Goal: Task Accomplishment & Management: Use online tool/utility

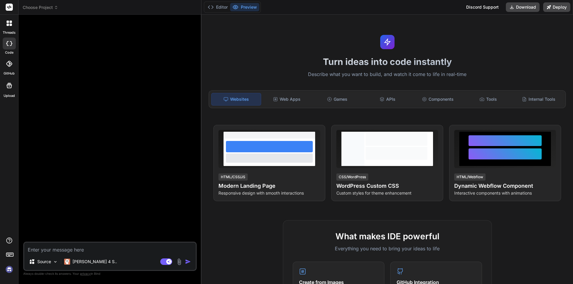
click at [10, 271] on img at bounding box center [9, 270] width 10 height 10
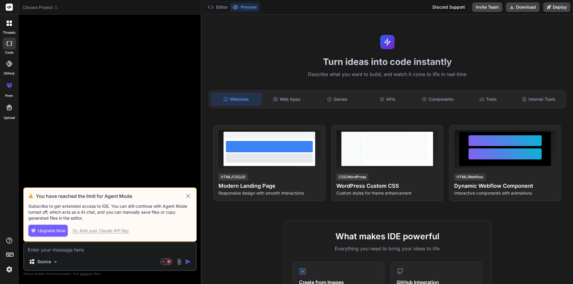
click at [188, 195] on icon at bounding box center [188, 196] width 7 height 7
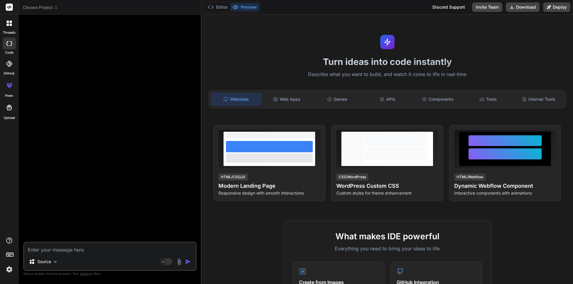
click at [0, 26] on div "threads" at bounding box center [9, 25] width 18 height 21
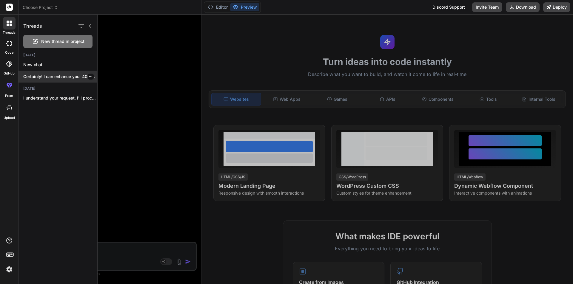
click at [50, 77] on p "Certainly! I can enhance your 404 error..." at bounding box center [60, 77] width 74 height 6
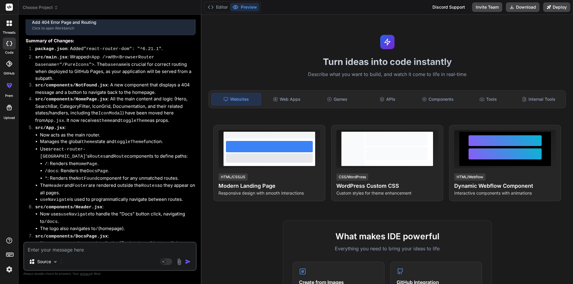
type textarea "x"
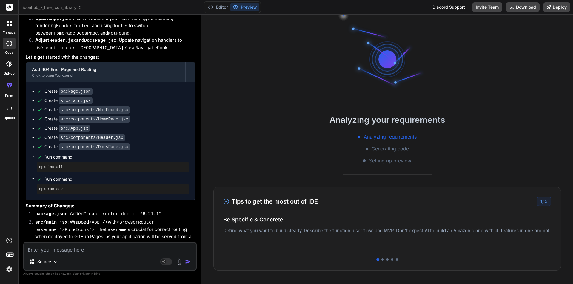
scroll to position [914, 0]
click at [218, 9] on button "Editor" at bounding box center [217, 7] width 25 height 8
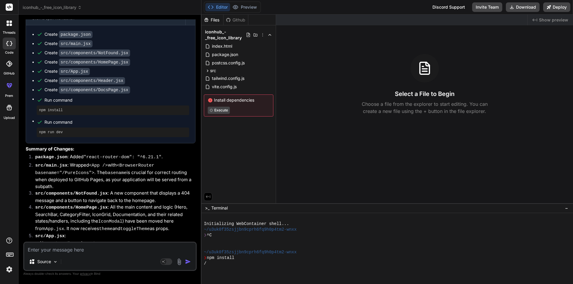
scroll to position [1123, 0]
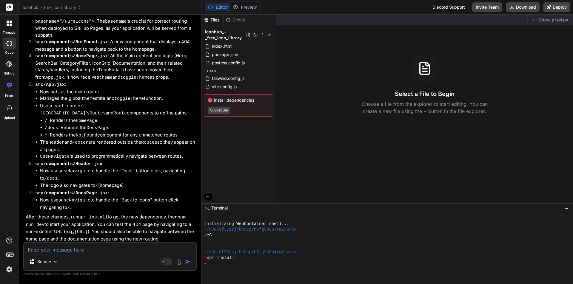
click at [72, 249] on textarea at bounding box center [110, 248] width 172 height 11
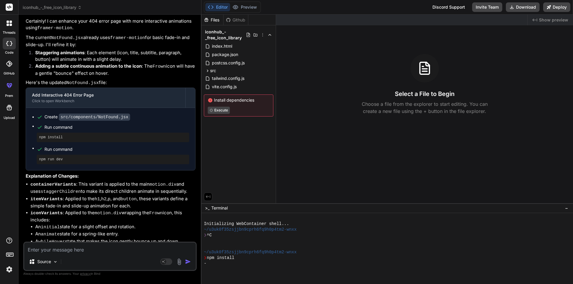
scroll to position [1386, 0]
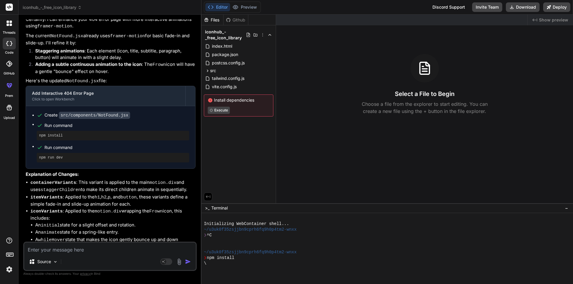
type textarea "w"
type textarea "x"
type textarea "wh"
type textarea "x"
type textarea "whe"
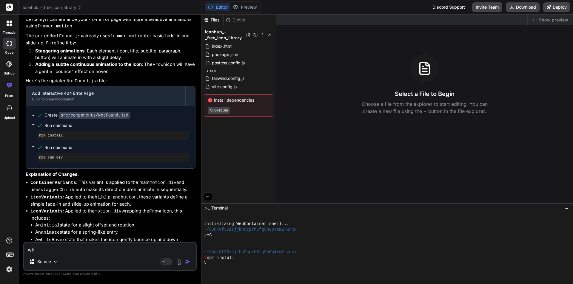
type textarea "x"
type textarea "wheb"
type textarea "x"
type textarea "whe"
type textarea "x"
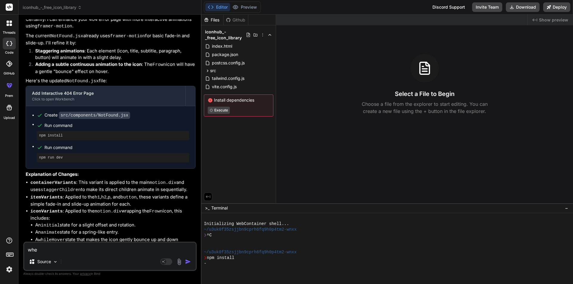
type textarea "when"
type textarea "x"
type textarea "when"
type textarea "x"
type textarea "when i"
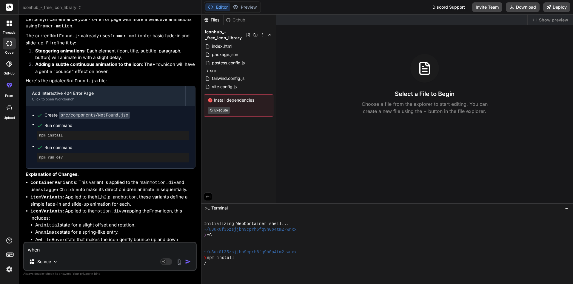
type textarea "x"
type textarea "when i"
type textarea "x"
type textarea "when i c"
type textarea "x"
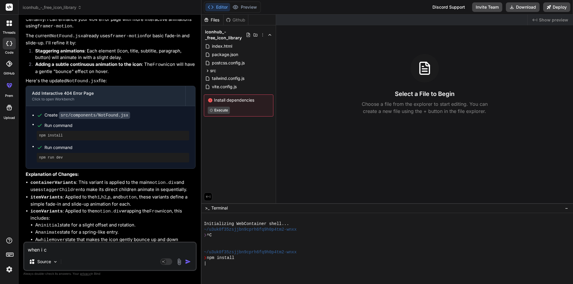
type textarea "when i cl"
type textarea "x"
type textarea "when i cli"
type textarea "x"
type textarea "when i clic"
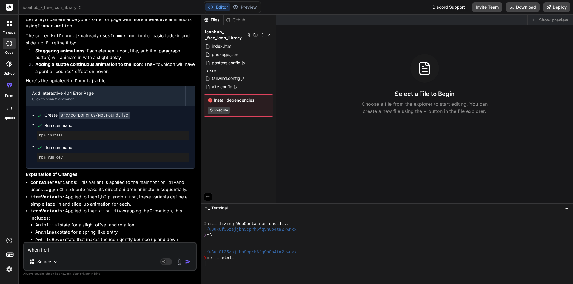
type textarea "x"
type textarea "when i click"
type textarea "x"
type textarea "when i clicki"
type textarea "x"
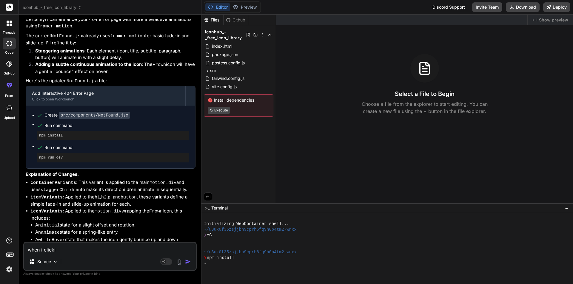
type textarea "when i clickin"
type textarea "x"
type textarea "when i clicking"
type textarea "x"
type textarea "when i clicking"
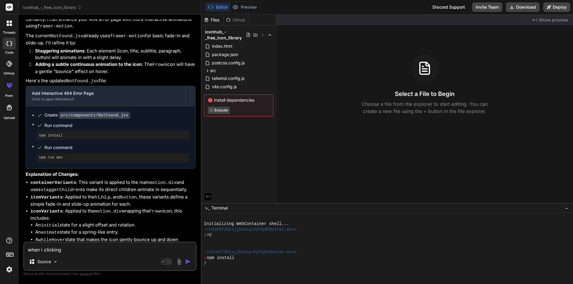
type textarea "x"
type textarea "when i clicking o"
type textarea "x"
type textarea "when i clicking on"
type textarea "x"
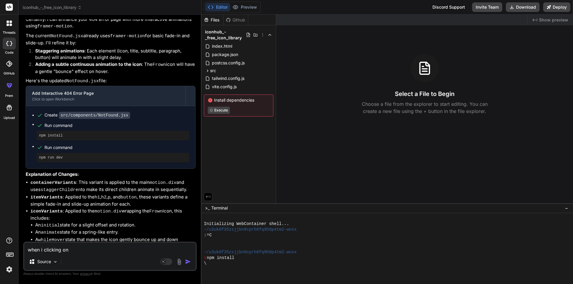
type textarea "when i clicking on"
type textarea "x"
type textarea "when i clicking on i"
type textarea "x"
type textarea "when i clicking on ic"
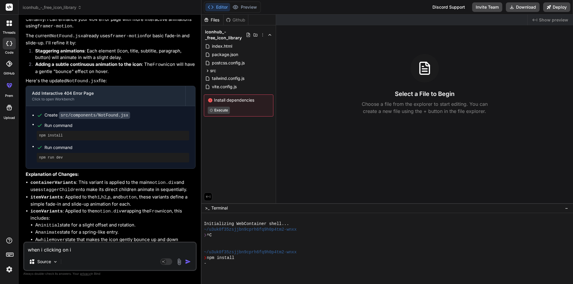
type textarea "x"
type textarea "when i clicking on ico"
type textarea "x"
type textarea "when i clicking on icon"
type textarea "x"
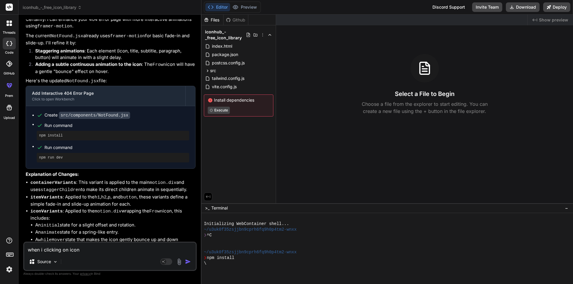
type textarea "when i clicking on icon"
type textarea "x"
type textarea "when i clicking on icon a"
type textarea "x"
type textarea "when i clicking on icon an"
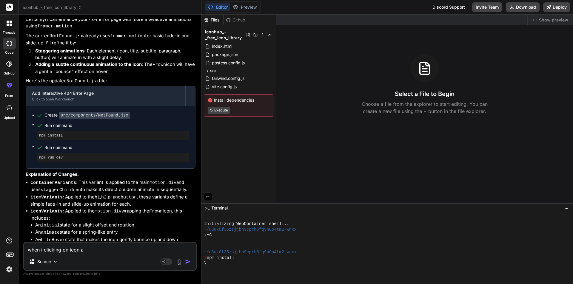
type textarea "x"
type textarea "when i clicking on icon an"
type textarea "x"
type textarea "when i clicking on icon an"
type textarea "x"
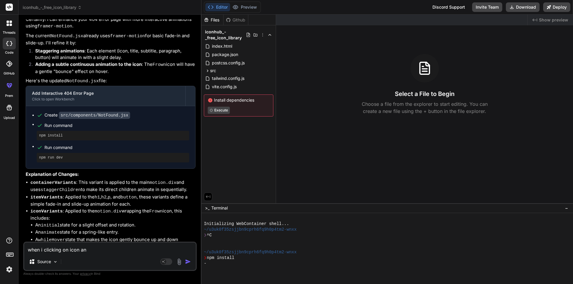
type textarea "when i clicking on icon and"
type textarea "x"
type textarea "when i clicking on icon and"
type textarea "x"
type textarea "when i clicking on icon and c"
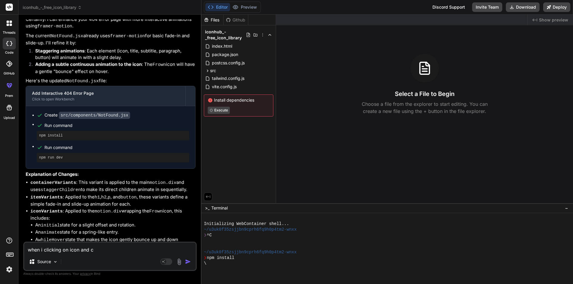
type textarea "x"
type textarea "when i clicking on icon and co"
type textarea "x"
type textarea "when i clicking on icon and cop"
type textarea "x"
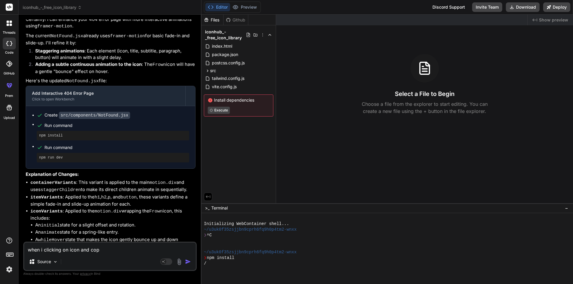
type textarea "when i clicking on icon and copy"
type textarea "x"
type textarea "when i clicking on icon and copy"
type textarea "x"
type textarea "when i clicking on icon and copy i"
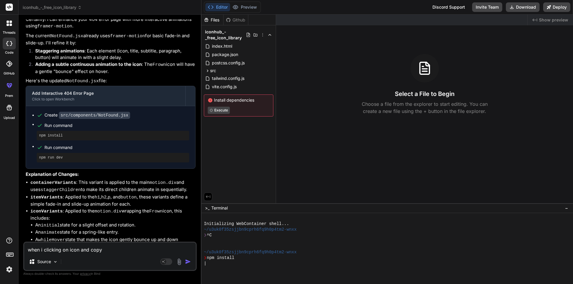
type textarea "x"
type textarea "when i clicking on icon and copy it"
type textarea "x"
type textarea "when i clicking on icon and copy its"
type textarea "x"
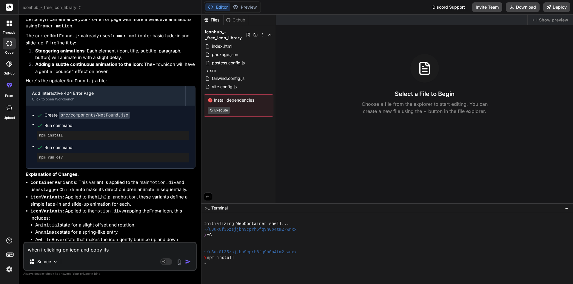
type textarea "when i clicking on icon and copy its"
type textarea "x"
type textarea "when i clicking on icon and copy its"
type textarea "x"
type textarea "when i clicking on icon and copy it"
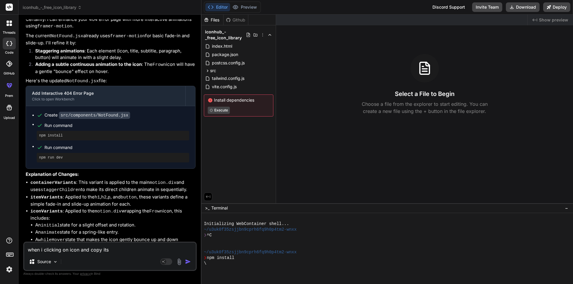
type textarea "x"
type textarea "when i clicking on icon and copy i"
type textarea "x"
type textarea "when i clicking on icon and copy"
type textarea "x"
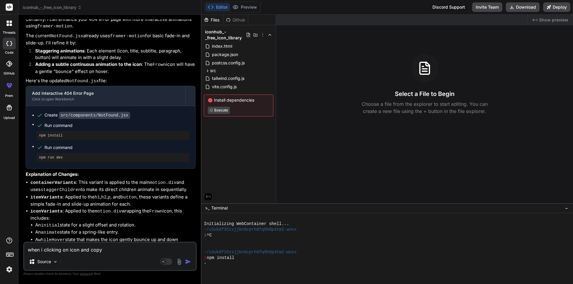
type textarea "when i clicking on icon and copy"
type textarea "x"
type textarea "when i clicking on icon and cop"
type textarea "x"
type textarea "when i clicking on icon and co"
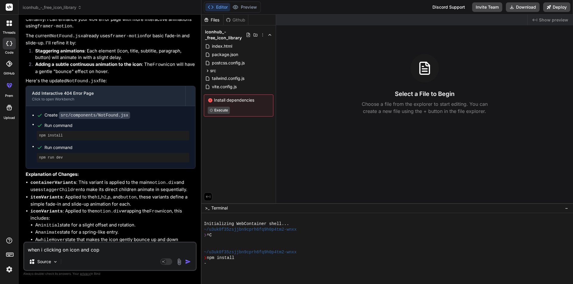
type textarea "x"
type textarea "when i clicking on icon and c"
type textarea "x"
type textarea "when i clicking on icon and"
type textarea "x"
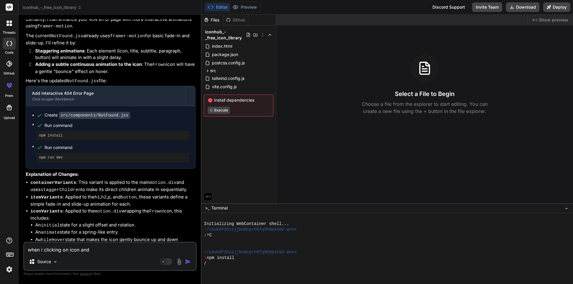
type textarea "when i clicking on icon and c"
type textarea "x"
type textarea "when i clicking on icon and co"
type textarea "x"
type textarea "when i clicking on icon and cop"
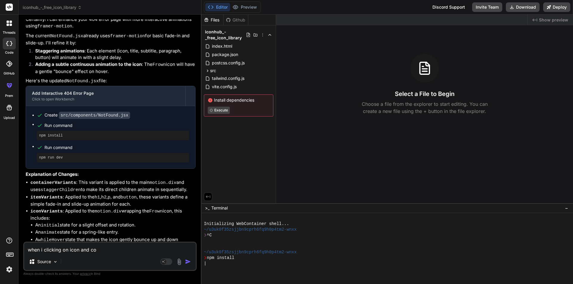
type textarea "x"
type textarea "when i clicking on icon and copy"
type textarea "x"
type textarea "when i clicking on icon and copyi"
type textarea "x"
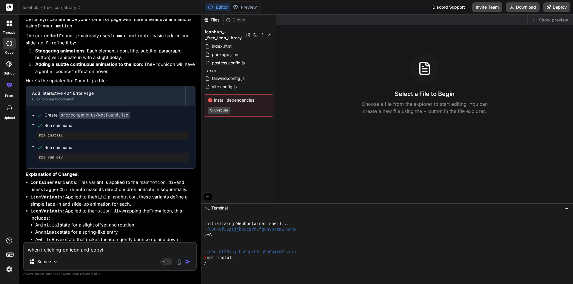
type textarea "when i clicking on icon and copyin"
type textarea "x"
type textarea "when i clicking on icon and copying"
type textarea "x"
type textarea "when i clicking on icon and copying"
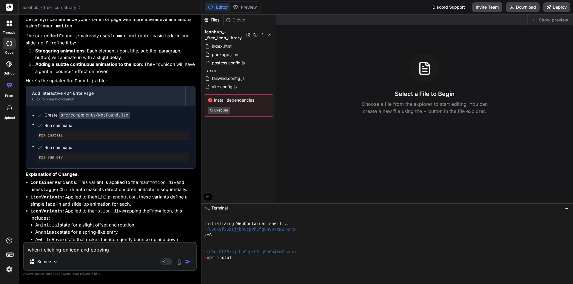
type textarea "x"
type textarea "when i clicking on icon and copying i"
type textarea "x"
type textarea "when i clicking on icon and copying it"
type textarea "x"
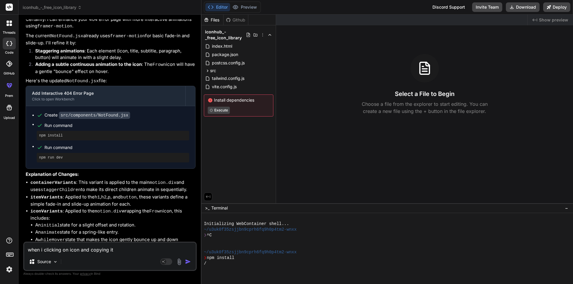
type textarea "when i clicking on icon and copying its"
type textarea "x"
type textarea "when i clicking on icon and copying its"
type textarea "x"
type textarea "when i clicking on icon and copying its c"
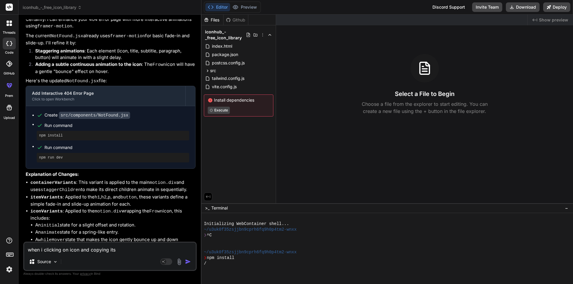
type textarea "x"
type textarea "when i clicking on icon and copying its co"
type textarea "x"
type textarea "when i clicking on icon and copying its cod"
type textarea "x"
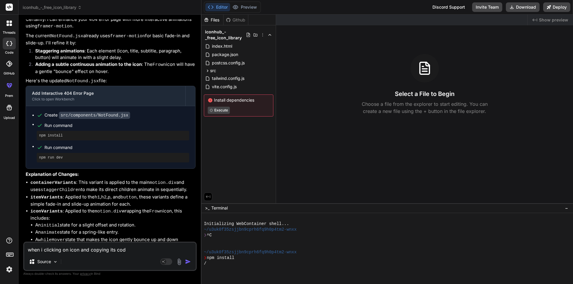
type textarea "when i clicking on icon and copying its code"
type textarea "x"
type textarea "when i clicking on icon and copying its code"
type textarea "x"
type textarea "when i clicking on icon and copying its code i"
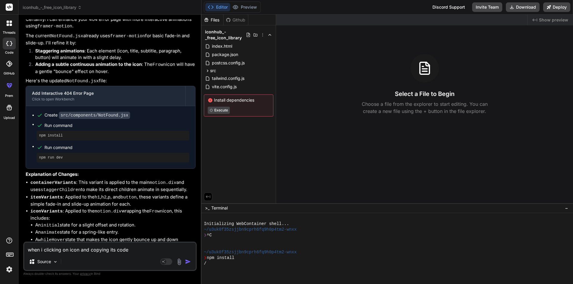
type textarea "x"
type textarea "when i clicking on icon and copying its code it"
type textarea "x"
type textarea "when i clicking on icon and copying its code it"
type textarea "x"
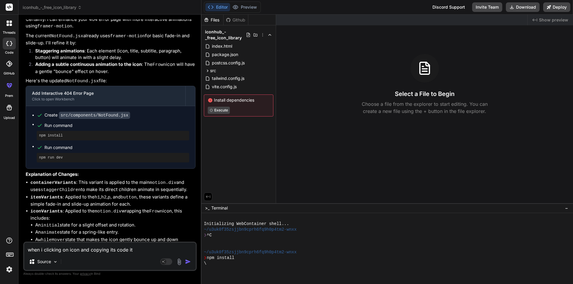
type textarea "when i clicking on icon and copying its code it s"
type textarea "x"
type textarea "when i clicking on icon and copying its code it sh"
type textarea "x"
type textarea "when i clicking on icon and copying its code it sho"
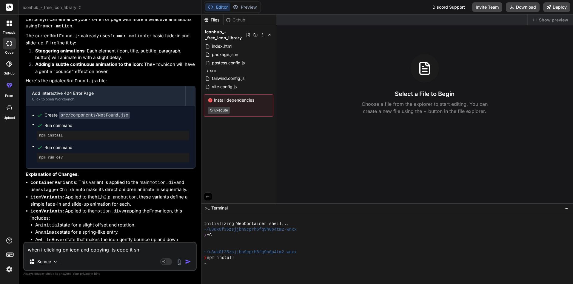
type textarea "x"
type textarea "when i clicking on icon and copying its code it show"
type textarea "x"
type textarea "when i clicking on icon and copying its code it showi"
type textarea "x"
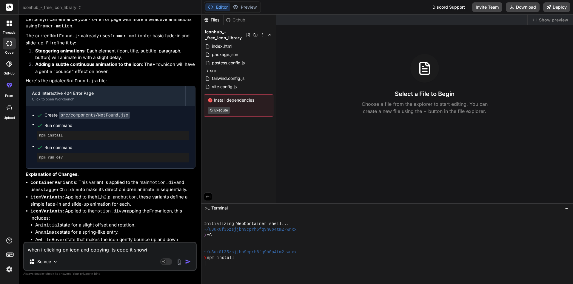
type textarea "when i clicking on icon and copying its code it showin"
type textarea "x"
type textarea "when i clicking on icon and copying its code it showing"
type textarea "x"
type textarea "when i clicking on icon and copying its code it showing"
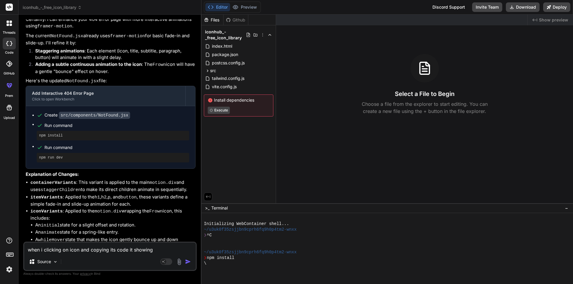
type textarea "x"
type textarea "when i clicking on icon and copying its code it showing s"
type textarea "x"
type textarea "when i clicking on icon and copying its code it showing sa"
type textarea "x"
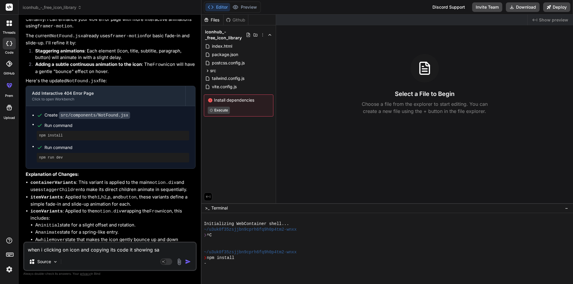
type textarea "when i clicking on icon and copying its code it showing sam"
type textarea "x"
type textarea "when i clicking on icon and copying its code it showing same"
type textarea "x"
type textarea "when i clicking on icon and copying its code it showing same"
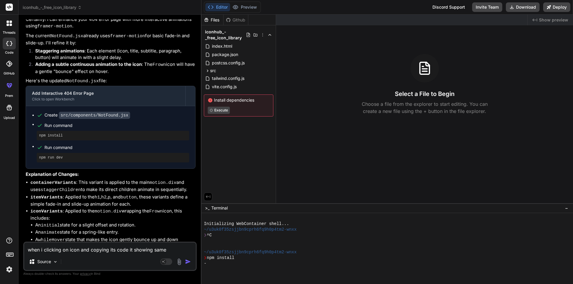
type textarea "x"
type textarea "when i clicking on icon and copying its code it showing same c"
type textarea "x"
type textarea "when i clicking on icon and copying its code it showing same co"
type textarea "x"
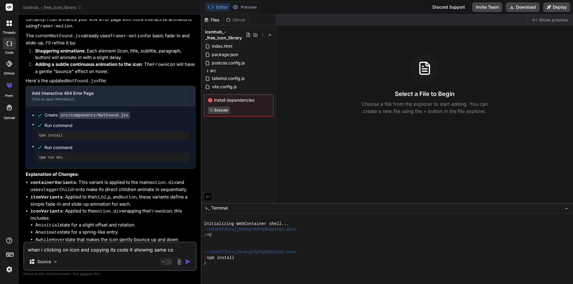
type textarea "when i clicking on icon and copying its code it showing same cod"
type textarea "x"
type textarea "when i clicking on icon and copying its code it showing same code"
type textarea "x"
type textarea "when i clicking on icon and copying its code it showing same code"
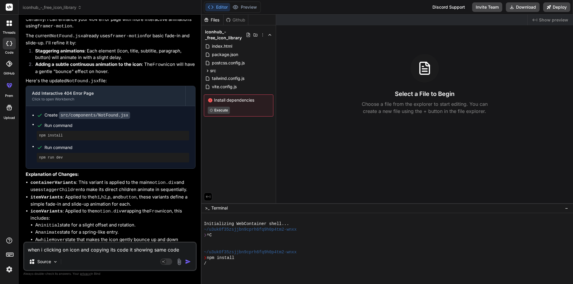
type textarea "x"
type textarea "when i clicking on icon and copying its code it showing same code e"
type textarea "x"
type textarea "when i clicking on icon and copying its code it showing same code ev"
type textarea "x"
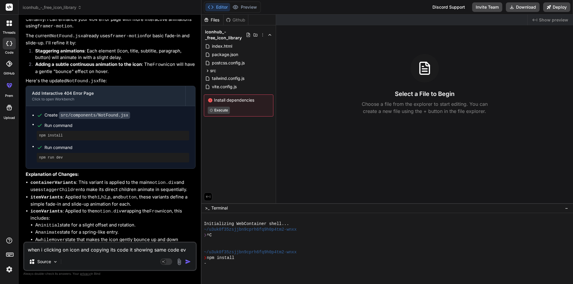
type textarea "when i clicking on icon and copying its code it showing same code eve"
type textarea "x"
type textarea "when i clicking on icon and copying its code it showing same code ever"
type textarea "x"
type textarea "when i clicking on icon and copying its code it showing same code every"
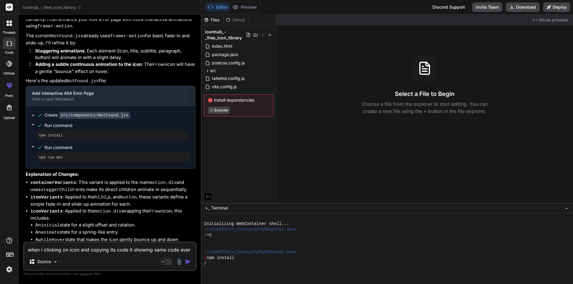
type textarea "x"
type textarea "when i clicking on icon and copying its code it showing same code every"
type textarea "x"
type textarea "when i clicking on icon and copying its code it showing same code every w"
type textarea "x"
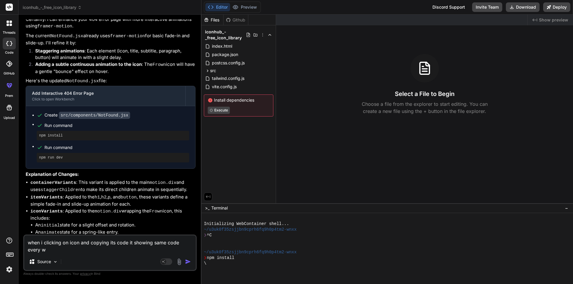
type textarea "when i clicking on icon and copying its code it showing same code every wh"
type textarea "x"
type textarea "when i clicking on icon and copying its code it showing same code every whe"
type textarea "x"
type textarea "when i clicking on icon and copying its code it showing same code every wher"
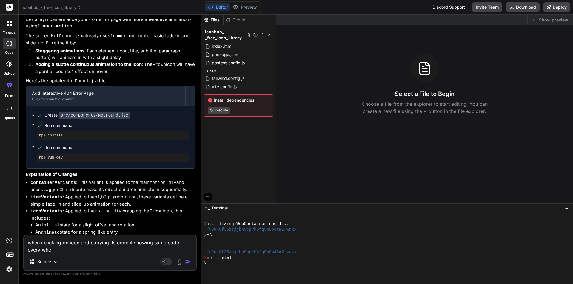
type textarea "x"
type textarea "when i clicking on icon and copying its code it showing same code every where"
type textarea "x"
type textarea "when i clicking on icon and copying its code it showing same code every where"
click at [84, 251] on textarea "when i clicking on icon and copying its code it showing same code every where i…" at bounding box center [110, 245] width 172 height 18
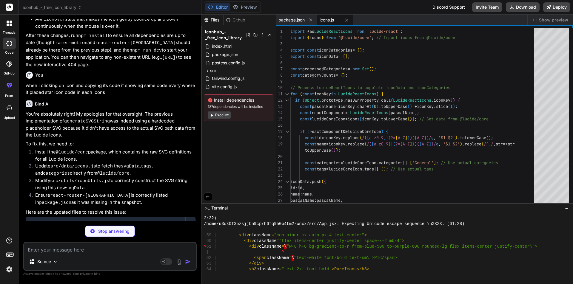
scroll to position [1607, 0]
click at [212, 72] on span "src" at bounding box center [213, 71] width 6 height 6
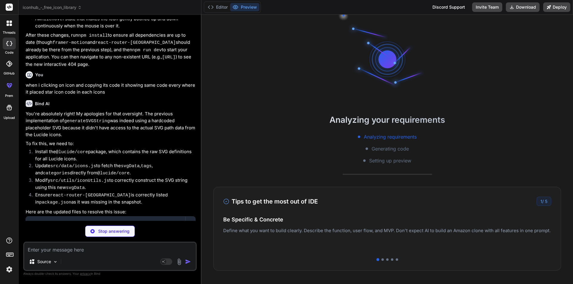
scroll to position [635, 0]
click at [217, 7] on button "Editor" at bounding box center [217, 7] width 25 height 8
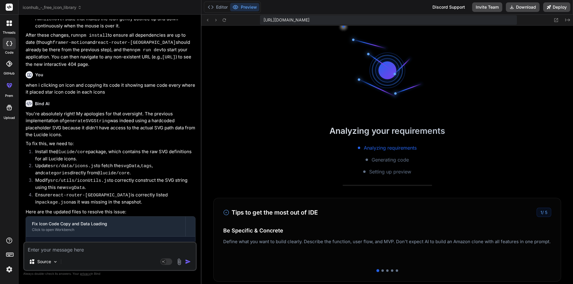
scroll to position [913, 0]
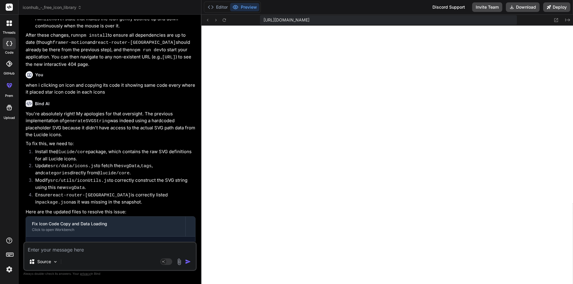
click at [82, 254] on div "Source Agent Mode. When this toggle is activated, AI automatically makes decisi…" at bounding box center [109, 256] width 173 height 29
click at [69, 248] on textarea at bounding box center [110, 248] width 172 height 11
paste textarea "Failed to resolve import "react-router-dom" from "src/main.jsx". Does the file …"
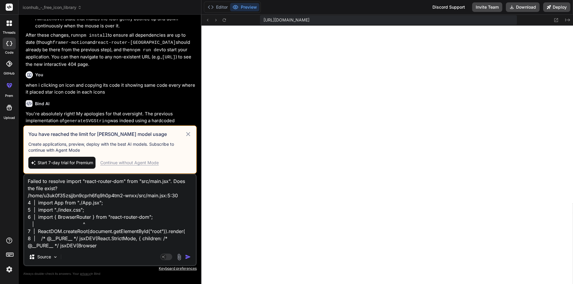
click at [147, 162] on div "Continue without Agent Mode" at bounding box center [129, 163] width 58 height 6
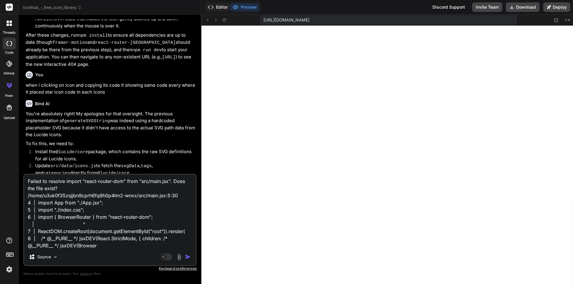
click at [223, 6] on button "Editor" at bounding box center [217, 7] width 25 height 8
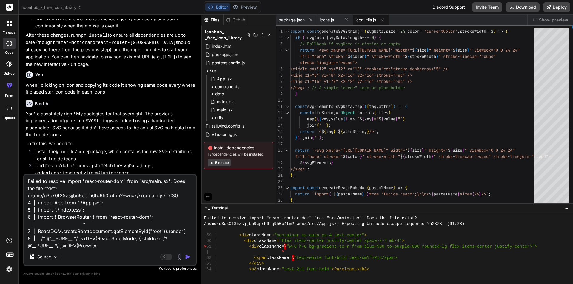
click at [187, 257] on img "button" at bounding box center [188, 257] width 6 height 6
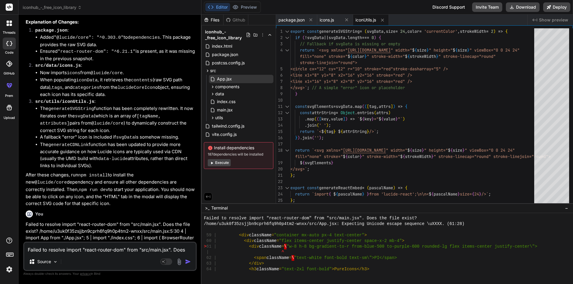
scroll to position [1914, 0]
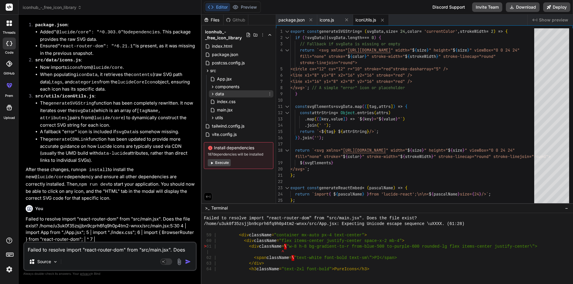
click at [227, 93] on div "data" at bounding box center [241, 93] width 64 height 7
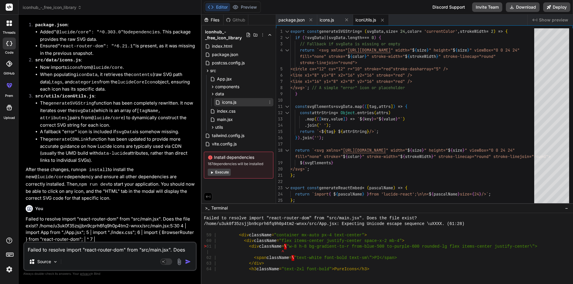
click at [229, 101] on span "icons.js" at bounding box center [229, 102] width 16 height 7
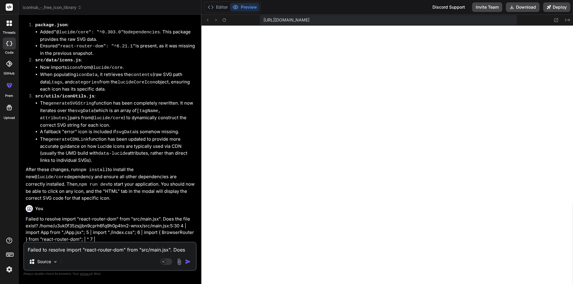
scroll to position [1242, 0]
click at [221, 8] on button "Editor" at bounding box center [217, 7] width 25 height 8
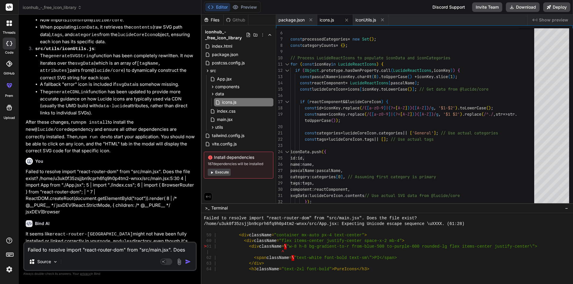
scroll to position [2008, 0]
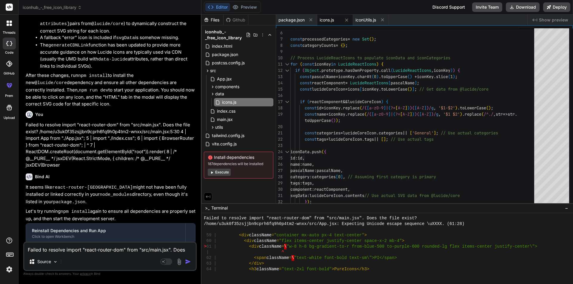
click at [57, 244] on textarea "Failed to resolve import "react-router-dom" from "src/main.jsx". Does the file …" at bounding box center [110, 248] width 172 height 11
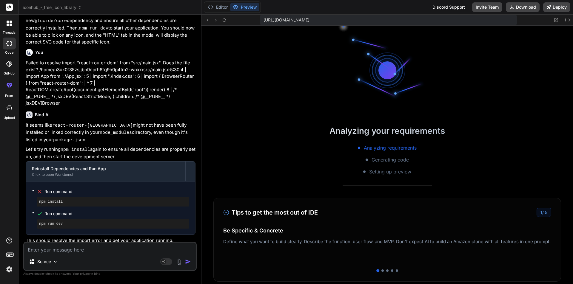
scroll to position [1570, 0]
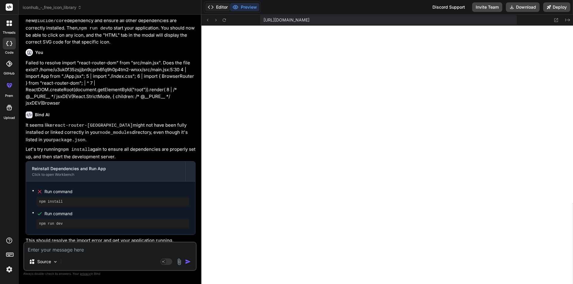
click at [218, 9] on button "Editor" at bounding box center [217, 7] width 25 height 8
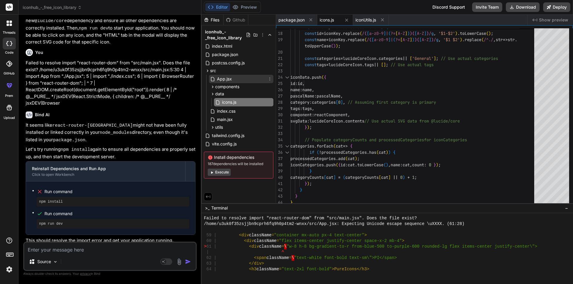
click at [227, 81] on span "App.jsx" at bounding box center [224, 78] width 16 height 7
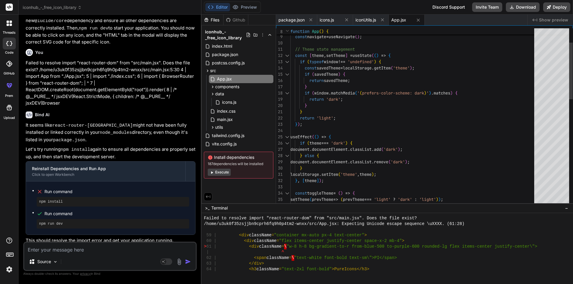
click at [550, 78] on div at bounding box center [551, 117] width 35 height 178
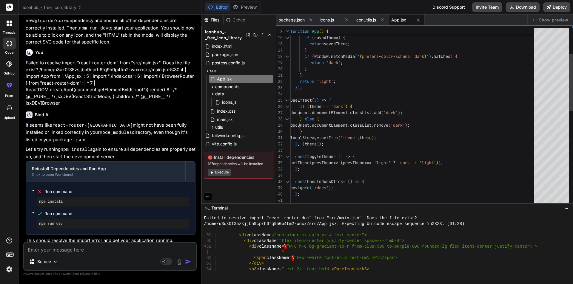
click at [545, 29] on div at bounding box center [551, 117] width 35 height 178
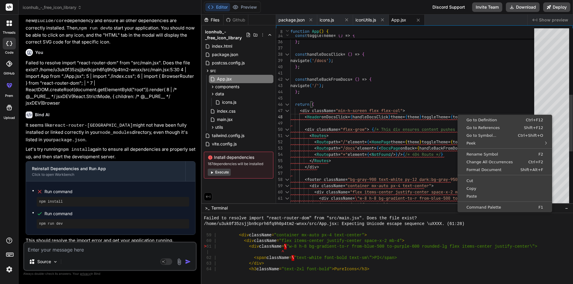
scroll to position [0, 0]
click at [494, 170] on span "Format Document" at bounding box center [485, 170] width 52 height 4
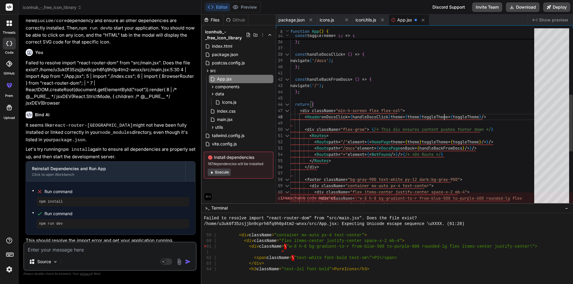
scroll to position [47, 0]
click at [446, 151] on div "const toggleTheme = ( ) => { setTheme ( prevTheme => ( prevTheme === 'light' ? …" at bounding box center [413, 98] width 247 height 558
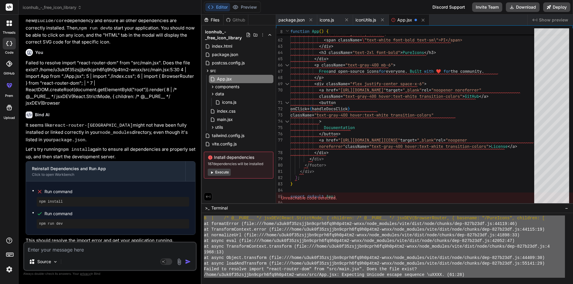
scroll to position [1508, 0]
drag, startPoint x: 394, startPoint y: 272, endPoint x: 197, endPoint y: 215, distance: 205.1
click at [197, 215] on div "iconhub_-_free_icon_library Created with Pixso. Bind AI Web Search Created with…" at bounding box center [295, 142] width 554 height 284
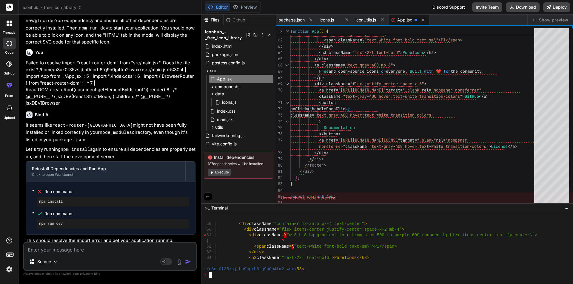
scroll to position [1582, 0]
click at [108, 256] on div "Source" at bounding box center [110, 263] width 172 height 14
click at [103, 252] on textarea at bounding box center [110, 248] width 172 height 11
paste textarea "Failed to resolve import "react-router-dom" from "src/main.jsx". Does the file …"
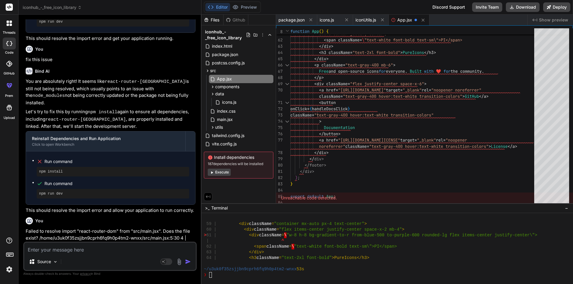
scroll to position [2273, 0]
click at [247, 274] on div "❯" at bounding box center [384, 275] width 361 height 6
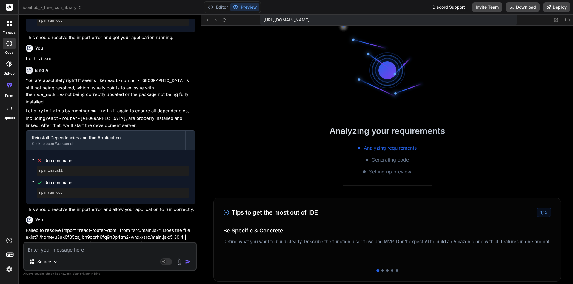
scroll to position [1944, 0]
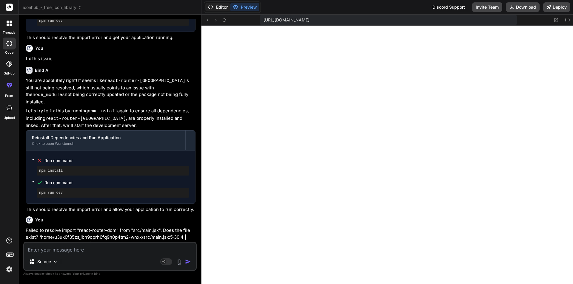
click at [221, 7] on button "Editor" at bounding box center [217, 7] width 25 height 8
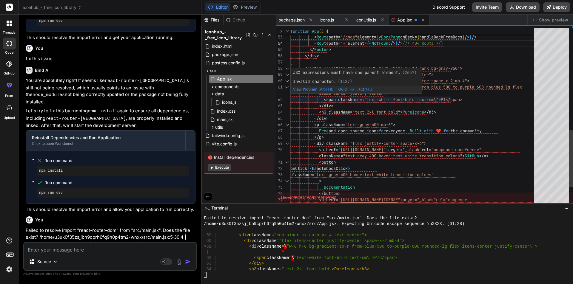
scroll to position [47, 0]
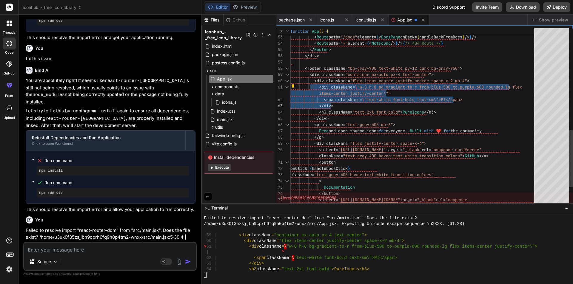
drag, startPoint x: 313, startPoint y: 87, endPoint x: 486, endPoint y: 101, distance: 173.3
click at [75, 255] on div "Source Agent Mode. When this toggle is activated, AI automatically makes decisi…" at bounding box center [109, 256] width 173 height 29
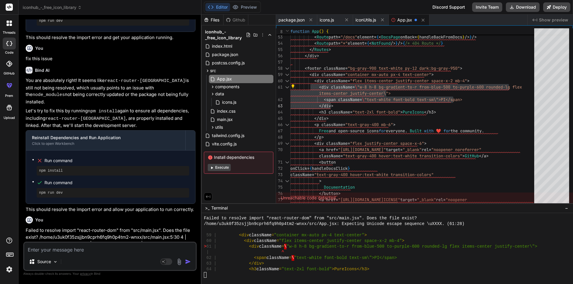
click at [75, 252] on textarea at bounding box center [110, 248] width 172 height 11
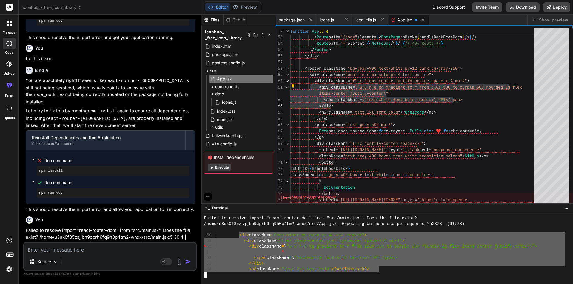
drag, startPoint x: 240, startPoint y: 236, endPoint x: 379, endPoint y: 268, distance: 142.1
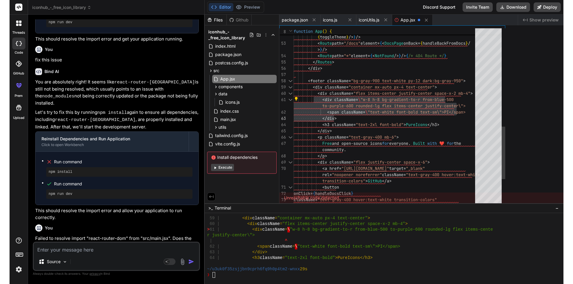
scroll to position [1956, 0]
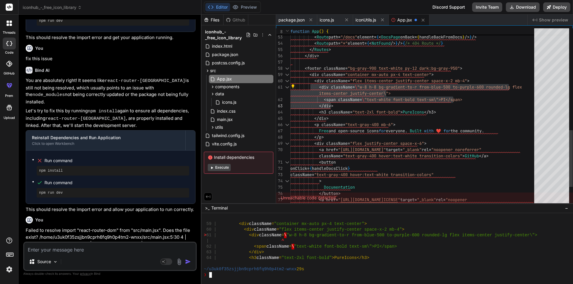
click at [76, 247] on textarea at bounding box center [110, 248] width 172 height 11
paste textarea "<div className="container mx-auto px-4 text-center"> <div className="flex items…"
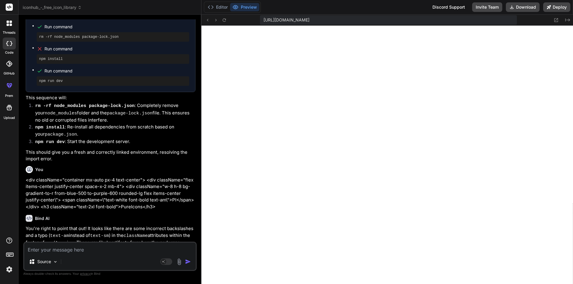
scroll to position [2290, 0]
click at [215, 7] on button "Editor" at bounding box center [217, 7] width 25 height 8
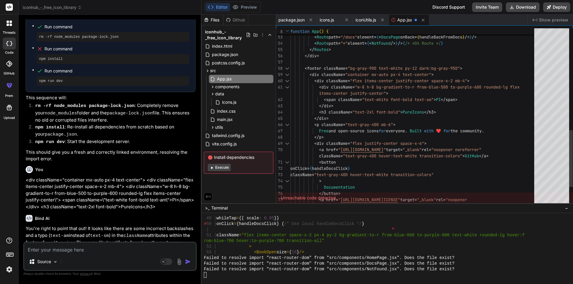
scroll to position [2494, 0]
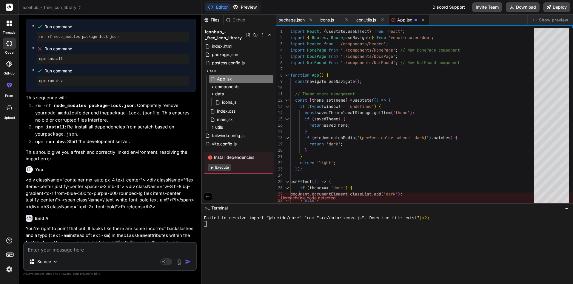
click at [249, 7] on button "Preview" at bounding box center [244, 7] width 29 height 8
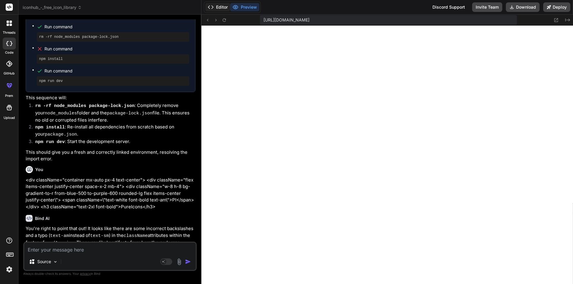
click at [222, 9] on button "Editor" at bounding box center [217, 7] width 25 height 8
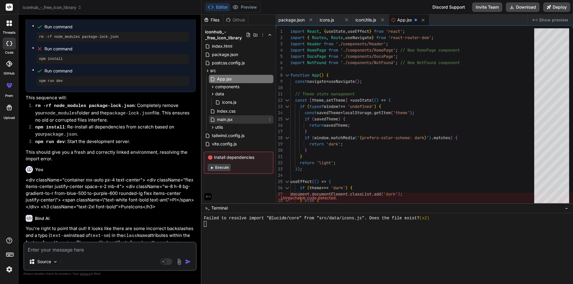
click at [232, 120] on span "main.jsx" at bounding box center [224, 119] width 17 height 7
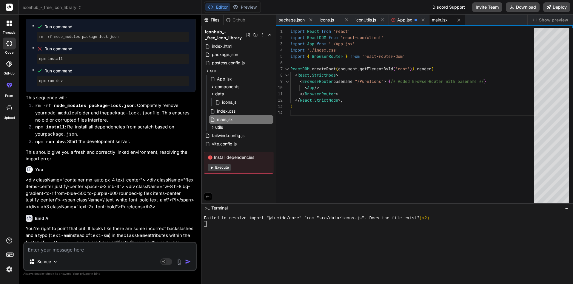
scroll to position [25, 0]
drag, startPoint x: 392, startPoint y: 81, endPoint x: 506, endPoint y: 83, distance: 113.4
click at [506, 83] on div "</ BrowserRouter > </ React . StrictMode >, ) < BrowserRouter basename = "/Pure…" at bounding box center [413, 117] width 247 height 178
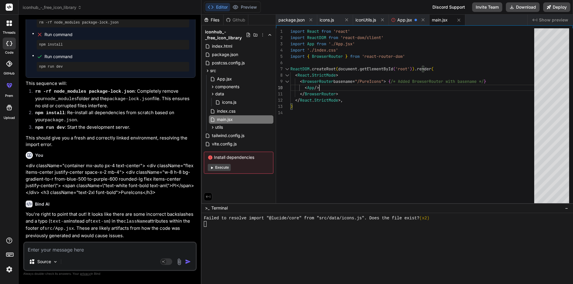
scroll to position [2652, 0]
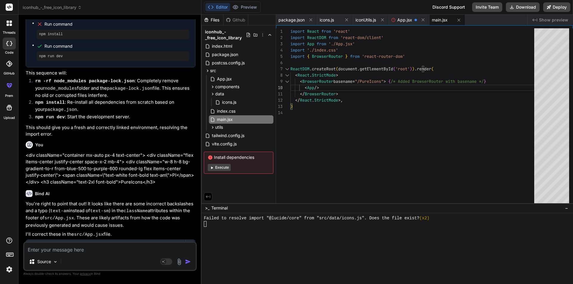
click at [84, 243] on textarea at bounding box center [110, 248] width 172 height 11
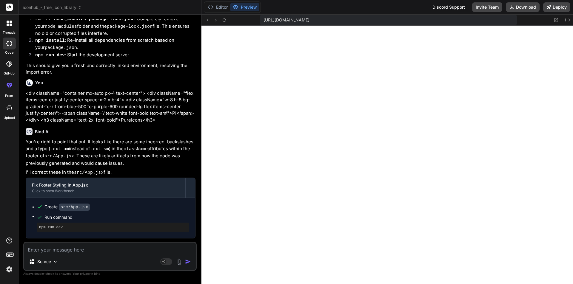
scroll to position [3039, 0]
click at [218, 10] on button "Editor" at bounding box center [217, 7] width 25 height 8
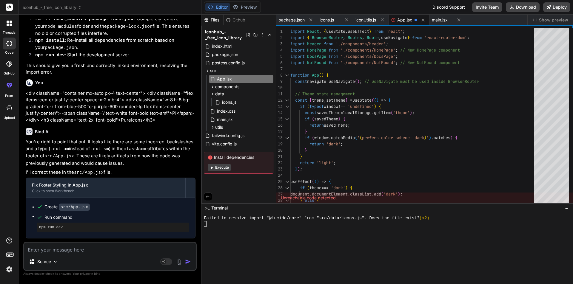
click at [233, 235] on div at bounding box center [384, 236] width 361 height 6
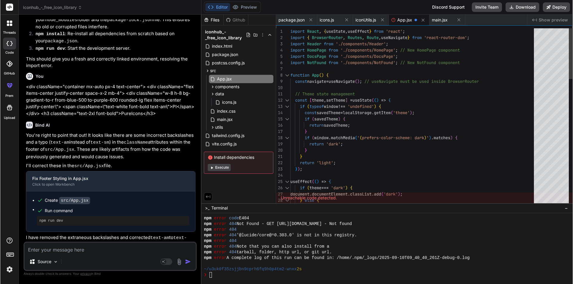
scroll to position [2714, 0]
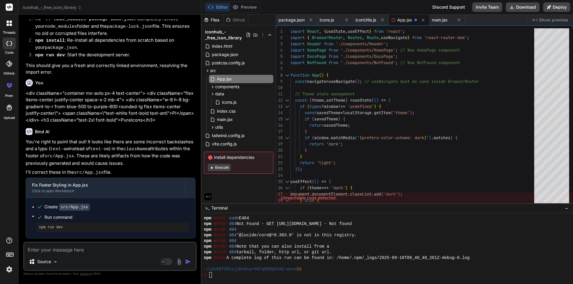
click at [83, 249] on textarea at bounding box center [110, 248] width 172 height 11
paste textarea "npm RECOL Code E404 пр 404 Not Found GET https://registry.npmjs.org/@lucide%2fc…"
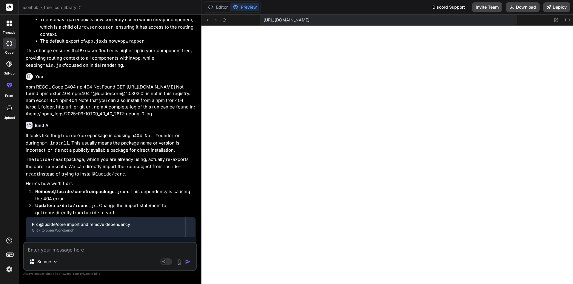
scroll to position [3639, 0]
click at [85, 246] on textarea at bounding box center [110, 248] width 172 height 11
paste textarea "/home/u3uk0f35zsjjbn9cprh6fq9h0p4tm2-wnxx/src/components/Header.jsx: Unexpected…"
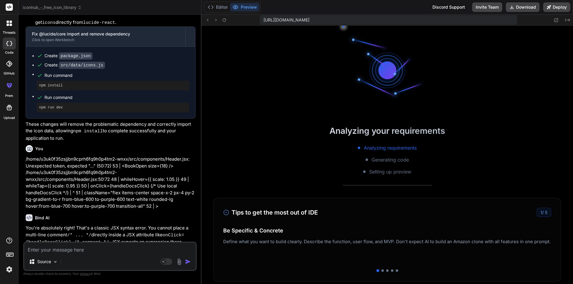
scroll to position [3350, 0]
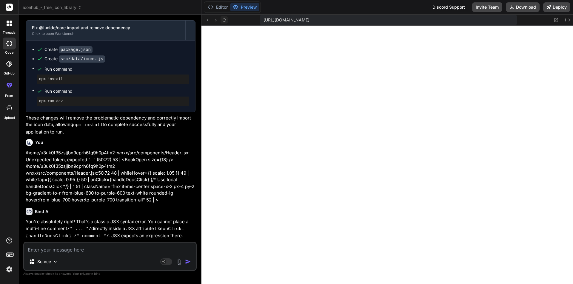
click at [223, 22] on icon at bounding box center [224, 20] width 5 height 5
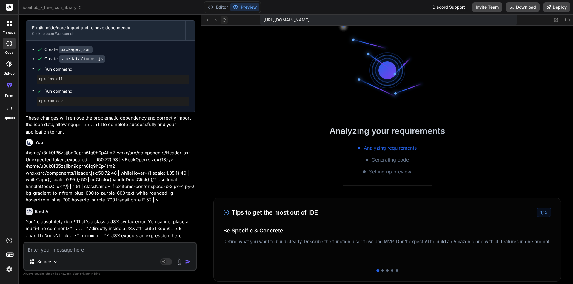
click at [223, 22] on icon at bounding box center [224, 20] width 5 height 5
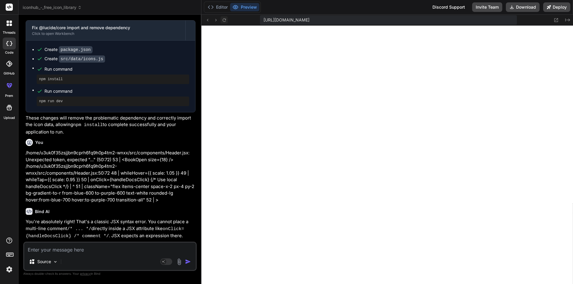
click at [223, 22] on icon at bounding box center [224, 20] width 5 height 5
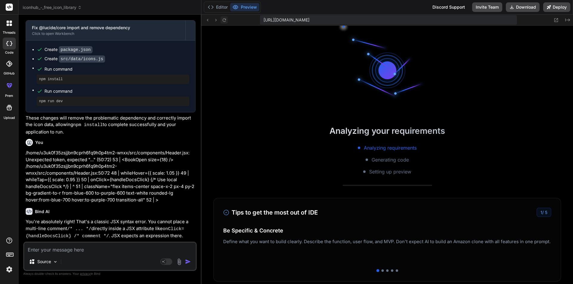
click at [223, 22] on icon at bounding box center [224, 20] width 5 height 5
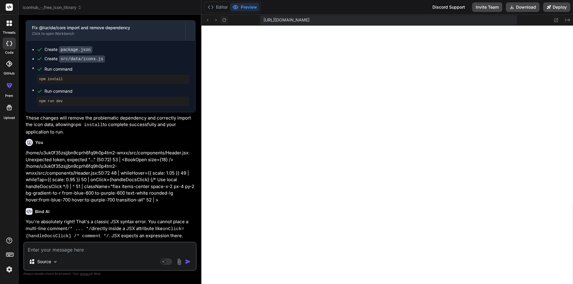
click at [223, 22] on icon at bounding box center [224, 20] width 5 height 5
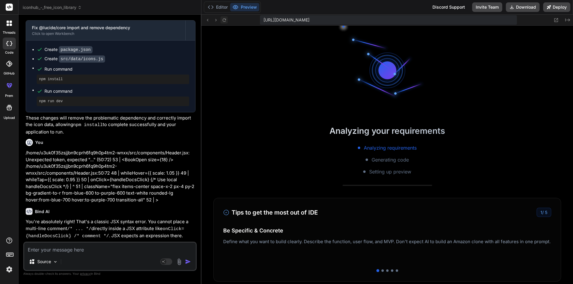
click at [223, 22] on icon at bounding box center [224, 20] width 5 height 5
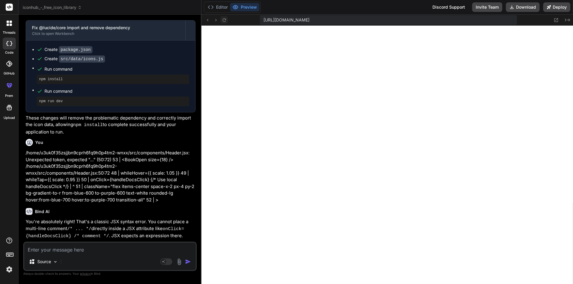
click at [223, 22] on icon at bounding box center [224, 20] width 5 height 5
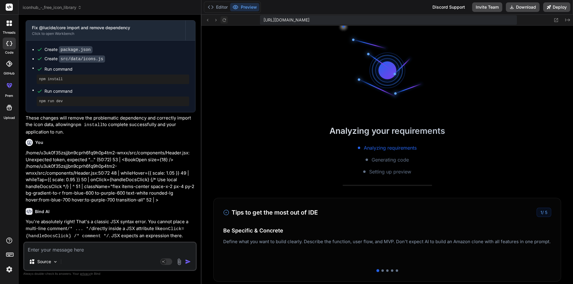
click at [223, 22] on icon at bounding box center [224, 20] width 5 height 5
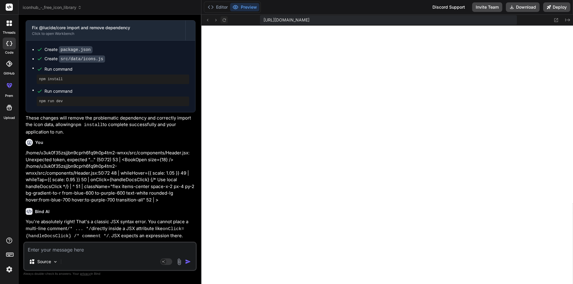
click at [223, 22] on icon at bounding box center [224, 20] width 5 height 5
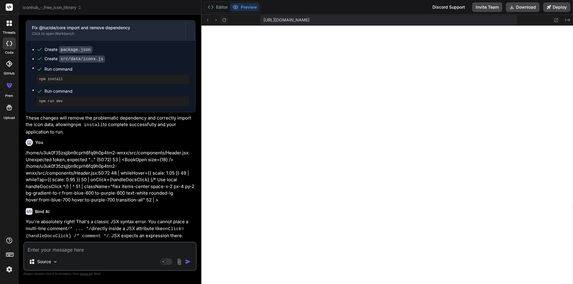
click at [223, 22] on icon at bounding box center [224, 20] width 5 height 5
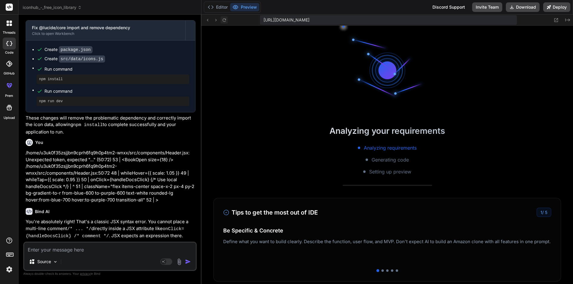
click at [223, 22] on icon at bounding box center [224, 20] width 5 height 5
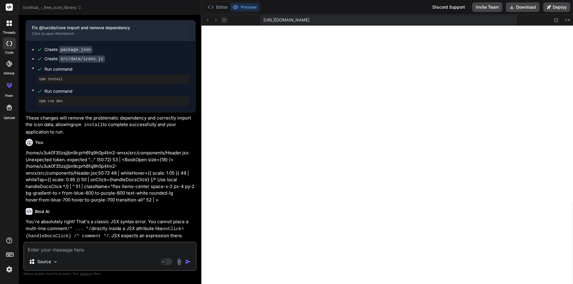
click at [223, 22] on icon at bounding box center [224, 20] width 5 height 5
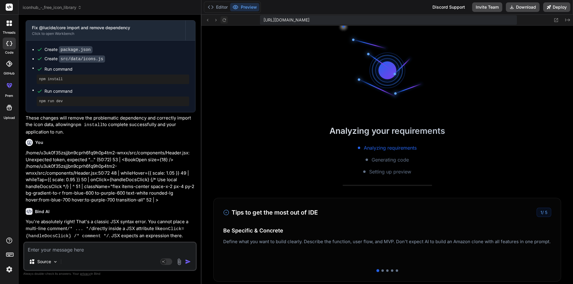
click at [223, 22] on icon at bounding box center [224, 20] width 5 height 5
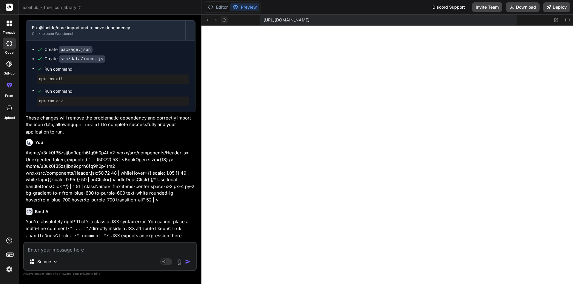
click at [223, 22] on icon at bounding box center [224, 20] width 5 height 5
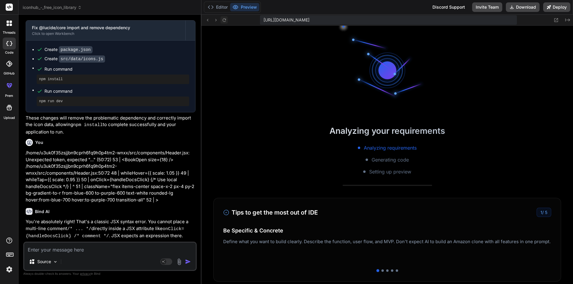
click at [223, 22] on icon at bounding box center [224, 20] width 5 height 5
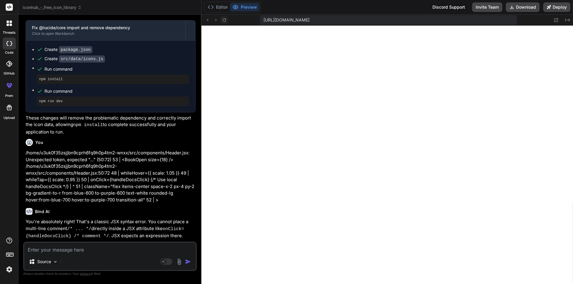
click at [223, 22] on icon at bounding box center [224, 20] width 5 height 5
click at [93, 251] on textarea at bounding box center [110, 248] width 172 height 11
click at [218, 8] on button "Editor" at bounding box center [217, 7] width 25 height 8
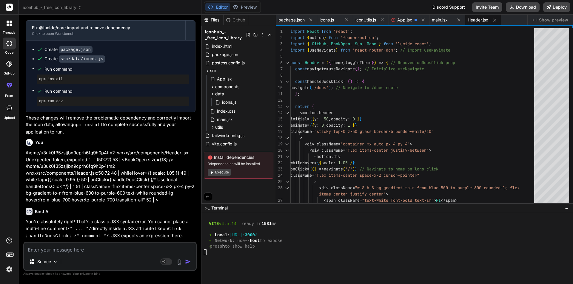
click at [224, 172] on button "Execute" at bounding box center [219, 172] width 23 height 7
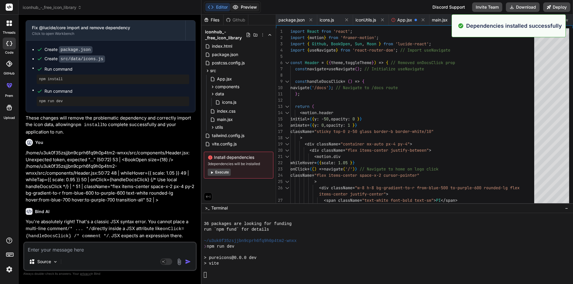
scroll to position [3878, 0]
click at [243, 10] on button "Preview" at bounding box center [244, 7] width 29 height 8
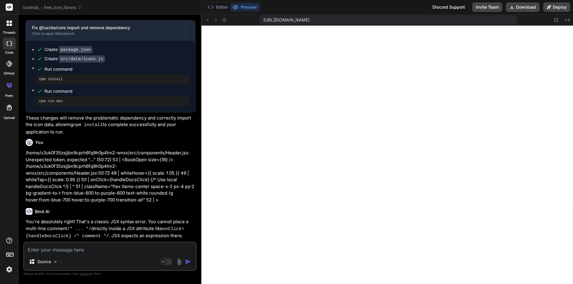
click at [71, 245] on textarea at bounding box center [110, 248] width 172 height 11
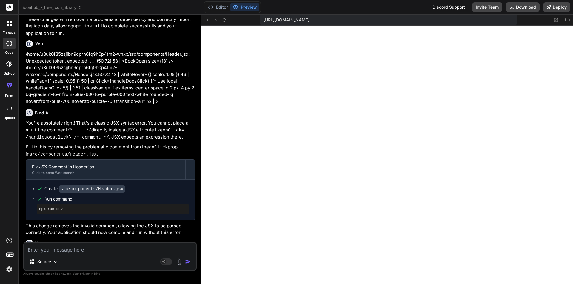
scroll to position [3498, 0]
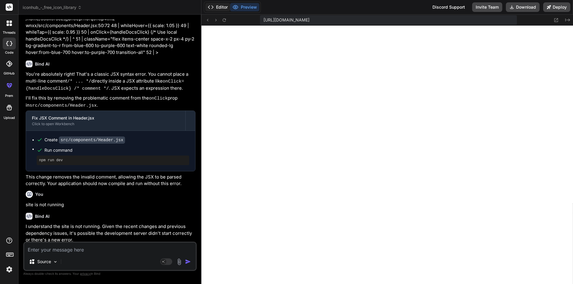
click at [218, 4] on button "Editor" at bounding box center [217, 7] width 25 height 8
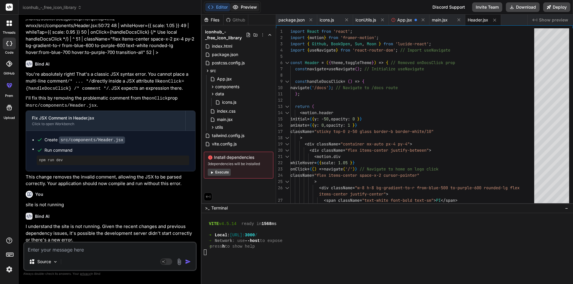
click at [246, 7] on button "Preview" at bounding box center [244, 7] width 29 height 8
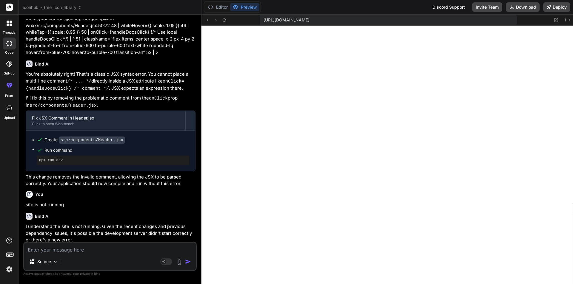
click at [71, 252] on textarea at bounding box center [110, 248] width 172 height 11
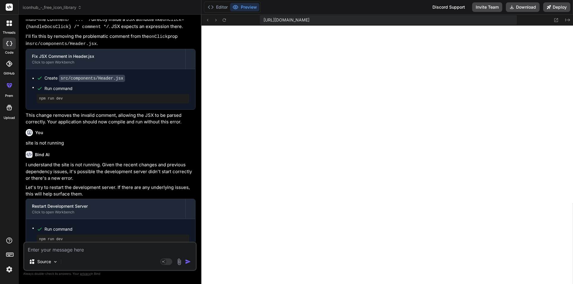
scroll to position [3560, 0]
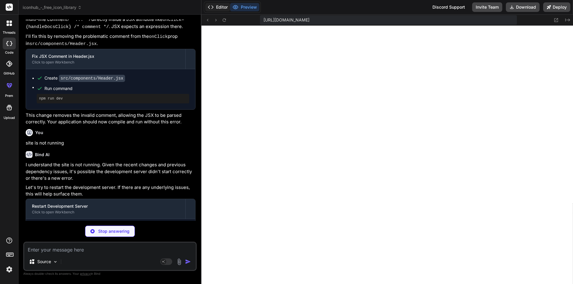
click at [217, 5] on button "Editor" at bounding box center [217, 7] width 25 height 8
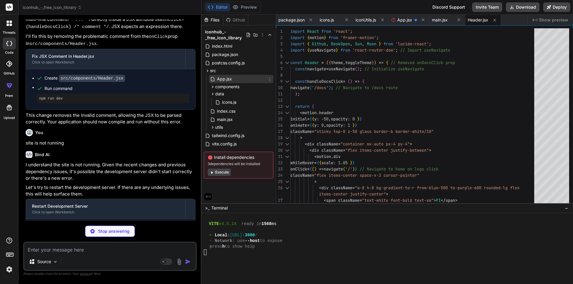
click at [231, 80] on span "App.jsx" at bounding box center [224, 78] width 16 height 7
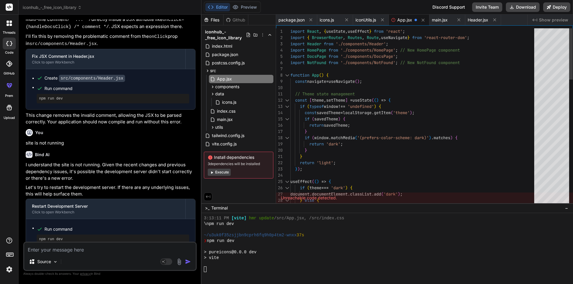
scroll to position [4048, 0]
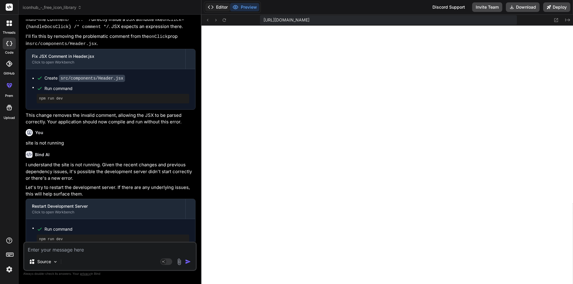
click at [225, 9] on button "Editor" at bounding box center [217, 7] width 25 height 8
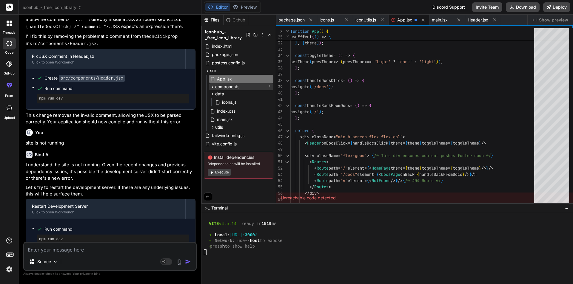
click at [221, 87] on span "components" at bounding box center [227, 87] width 24 height 6
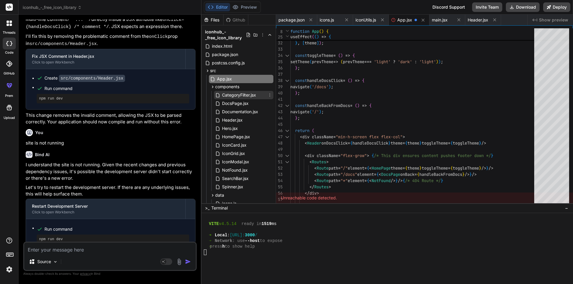
click at [240, 93] on span "CategoryFilter.jsx" at bounding box center [238, 95] width 35 height 7
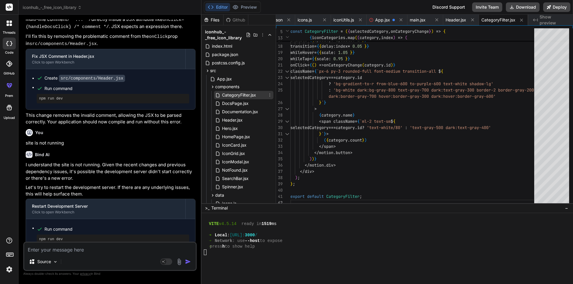
click at [242, 97] on span "CategoryFilter.jsx" at bounding box center [238, 95] width 35 height 7
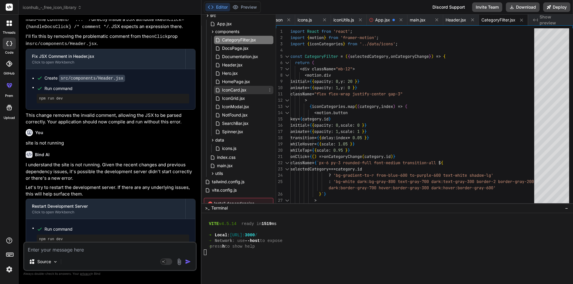
scroll to position [60, 0]
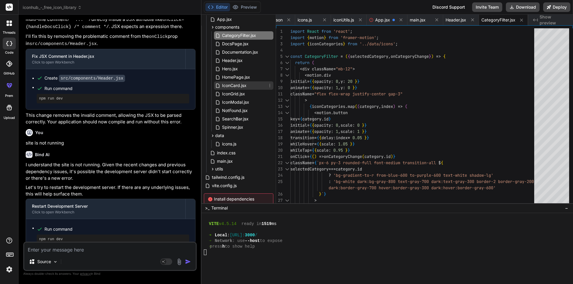
click at [235, 85] on span "IconCard.jsx" at bounding box center [234, 85] width 26 height 7
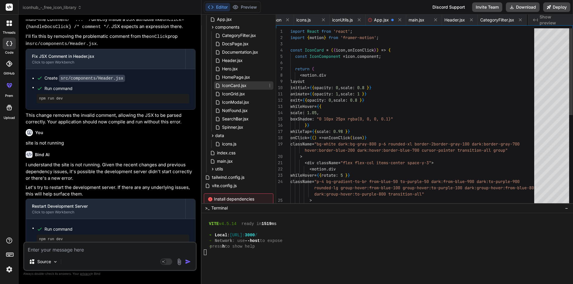
scroll to position [0, 63]
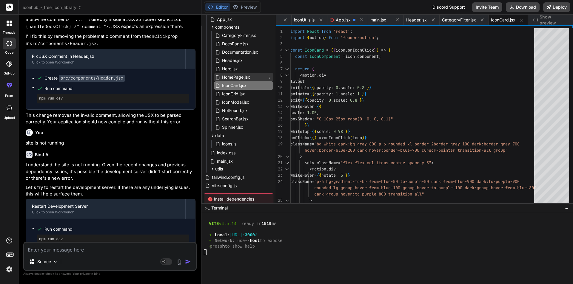
click at [227, 75] on span "HomePage.jsx" at bounding box center [235, 77] width 29 height 7
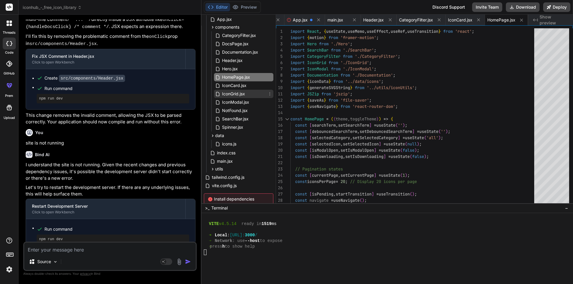
click at [239, 93] on span "IconGrid.jsx" at bounding box center [233, 93] width 24 height 7
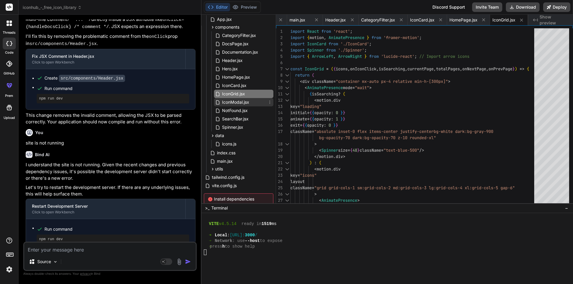
click at [237, 106] on div "IconModal.jsx" at bounding box center [243, 102] width 59 height 8
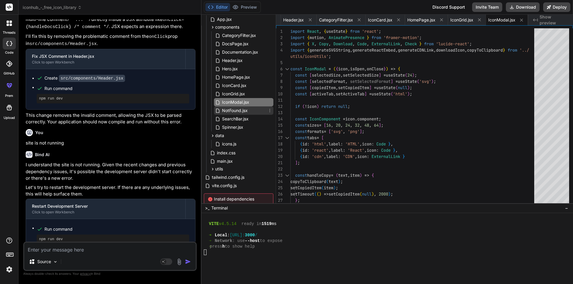
click at [238, 114] on span "NotFound.jsx" at bounding box center [234, 110] width 27 height 7
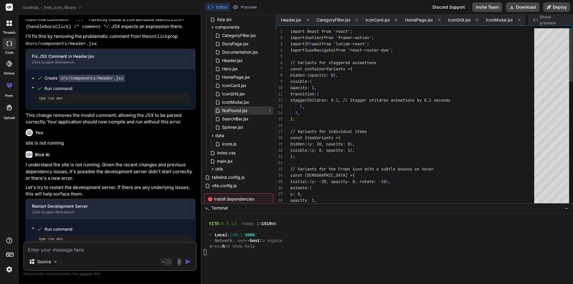
scroll to position [0, 228]
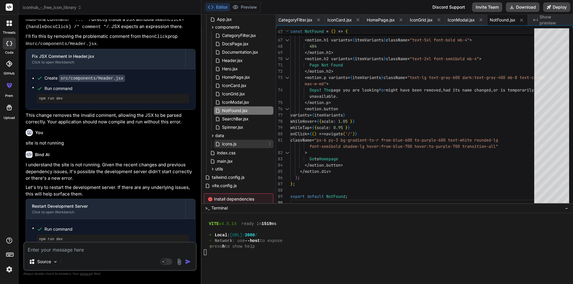
click at [241, 145] on div "icons.js" at bounding box center [243, 144] width 59 height 8
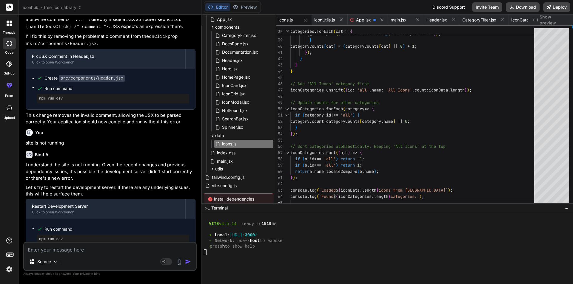
click at [247, 11] on div "Editor Preview" at bounding box center [232, 6] width 57 height 11
click at [247, 7] on button "Preview" at bounding box center [244, 7] width 29 height 8
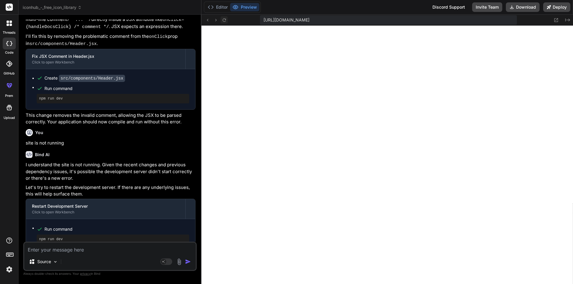
click at [223, 22] on icon at bounding box center [224, 20] width 5 height 5
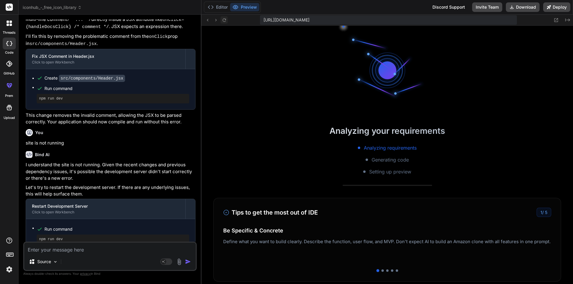
click at [223, 22] on icon at bounding box center [224, 20] width 5 height 5
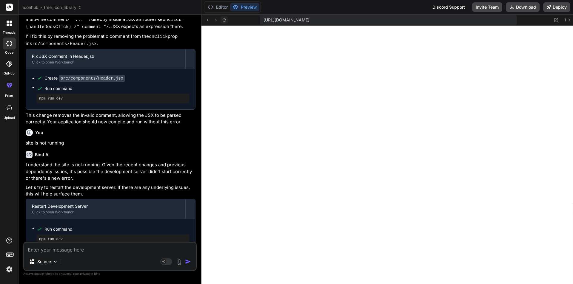
click at [223, 22] on icon at bounding box center [224, 20] width 5 height 5
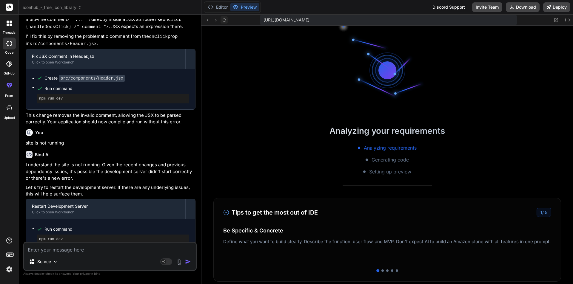
click at [223, 22] on icon at bounding box center [224, 20] width 5 height 5
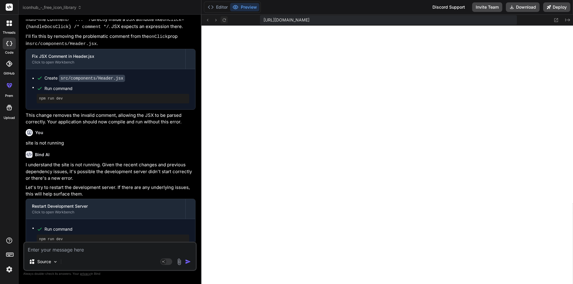
click at [223, 22] on icon at bounding box center [224, 20] width 5 height 5
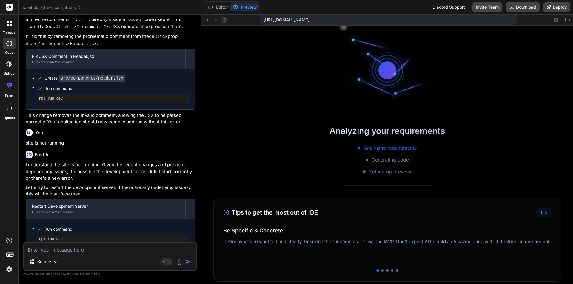
click at [223, 22] on icon at bounding box center [224, 20] width 5 height 5
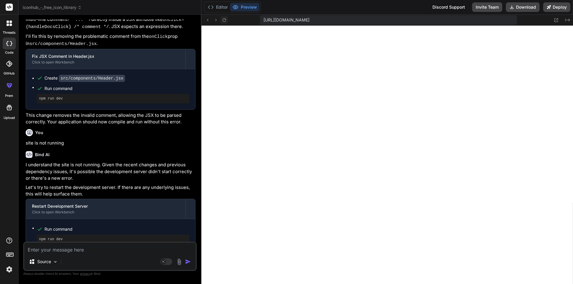
click at [223, 22] on icon at bounding box center [224, 20] width 5 height 5
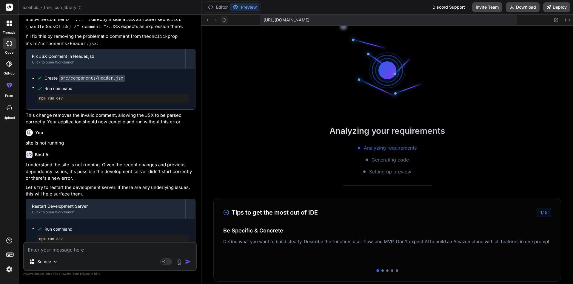
click at [223, 22] on icon at bounding box center [224, 20] width 5 height 5
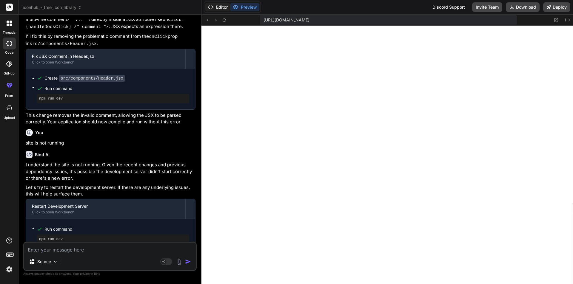
click at [213, 8] on icon at bounding box center [211, 7] width 6 height 6
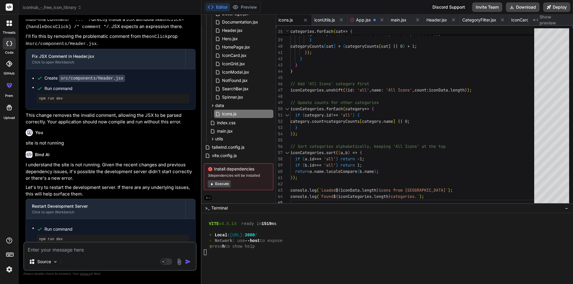
click at [219, 185] on button "Execute" at bounding box center [219, 184] width 23 height 7
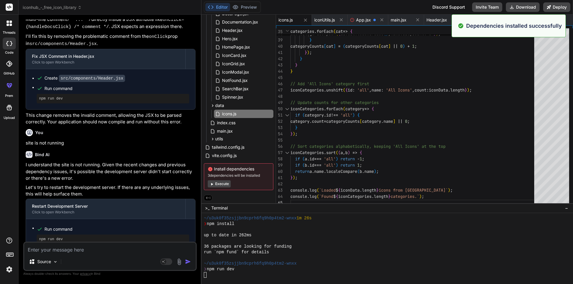
scroll to position [4116, 0]
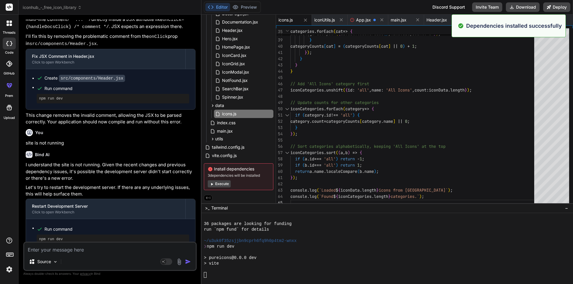
click at [219, 185] on button "Execute" at bounding box center [219, 184] width 23 height 7
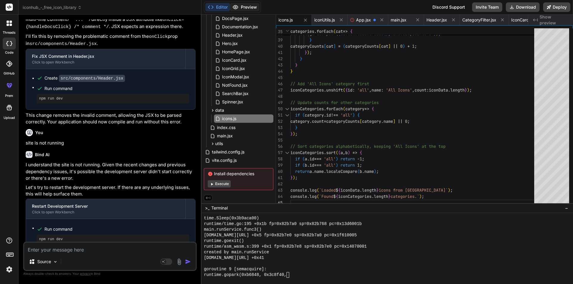
click at [250, 8] on button "Preview" at bounding box center [244, 7] width 29 height 8
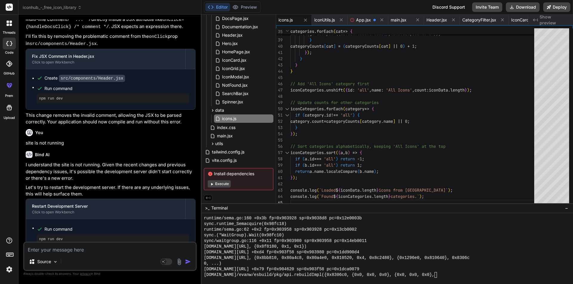
click at [220, 186] on button "Execute" at bounding box center [219, 184] width 23 height 7
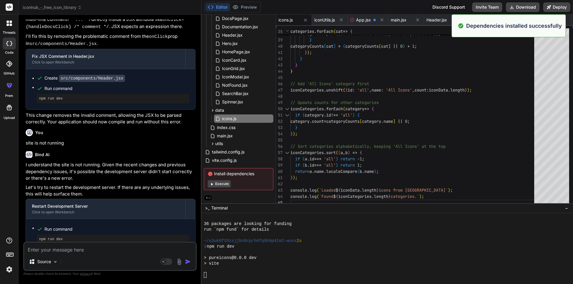
scroll to position [5386, 0]
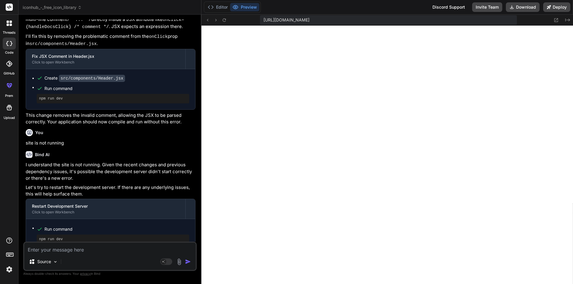
click at [71, 254] on div "Source Agent Mode. When this toggle is activated, AI automatically makes decisi…" at bounding box center [109, 256] width 173 height 29
click at [69, 249] on textarea at bounding box center [110, 248] width 172 height 11
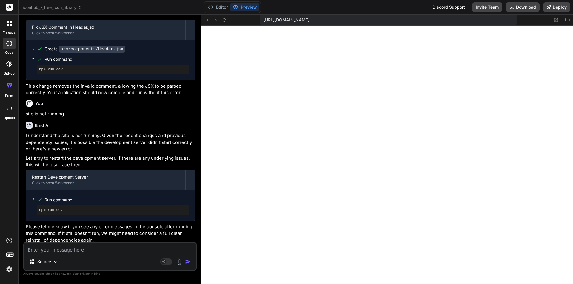
scroll to position [3712, 0]
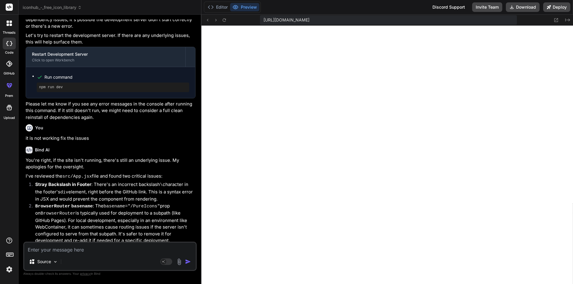
click at [58, 249] on textarea at bounding box center [110, 248] width 172 height 11
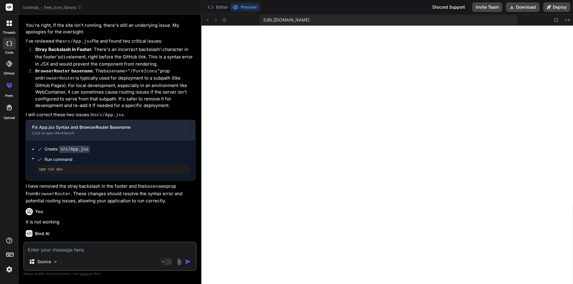
scroll to position [3920, 0]
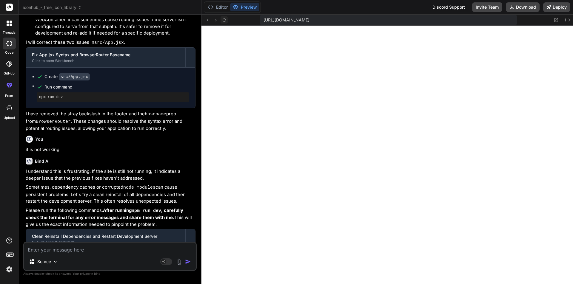
click at [225, 18] on icon at bounding box center [224, 20] width 5 height 5
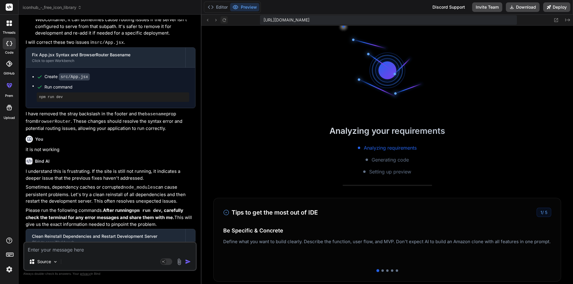
click at [225, 18] on icon at bounding box center [224, 20] width 5 height 5
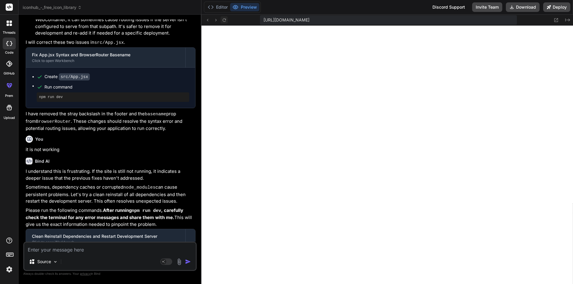
click at [225, 18] on icon at bounding box center [224, 20] width 5 height 5
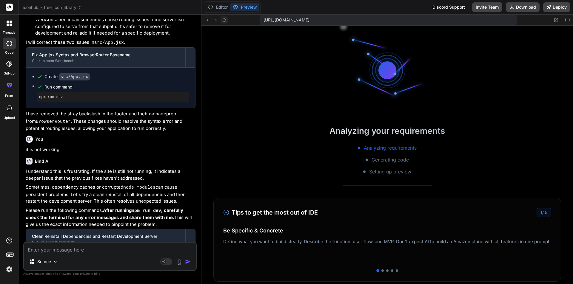
click at [225, 18] on icon at bounding box center [224, 20] width 5 height 5
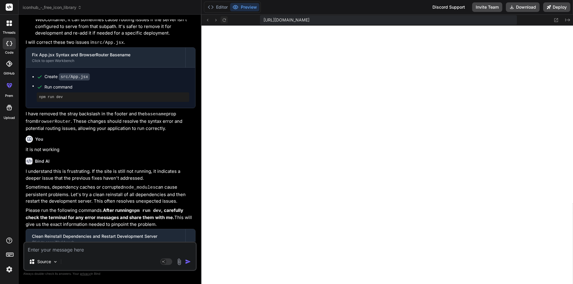
click at [225, 18] on icon at bounding box center [224, 20] width 5 height 5
click at [57, 246] on textarea at bounding box center [110, 248] width 172 height 11
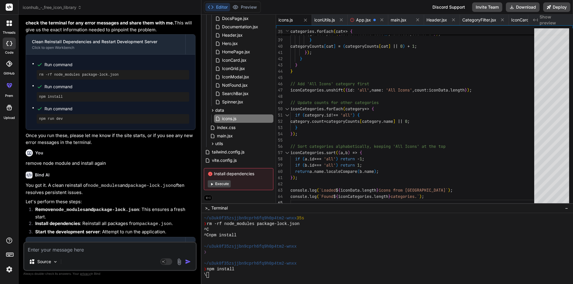
scroll to position [4116, 0]
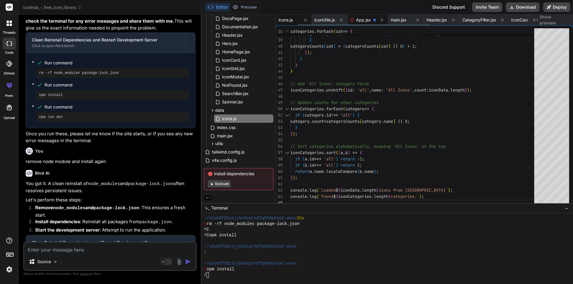
click at [361, 18] on span "App.jsx" at bounding box center [363, 20] width 15 height 6
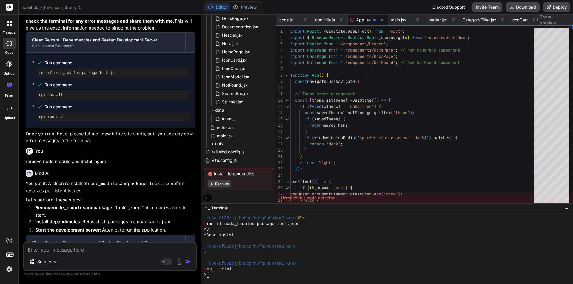
click at [220, 182] on button "Execute" at bounding box center [219, 184] width 23 height 7
click at [220, 184] on button "Execute" at bounding box center [219, 184] width 23 height 7
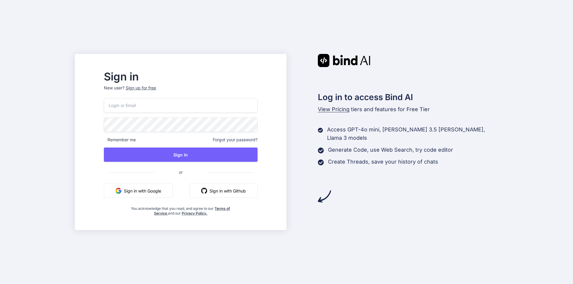
click at [141, 103] on input "email" at bounding box center [181, 105] width 154 height 15
paste input "[EMAIL_ADDRESS][DOMAIN_NAME]"
type input "[EMAIL_ADDRESS][DOMAIN_NAME]"
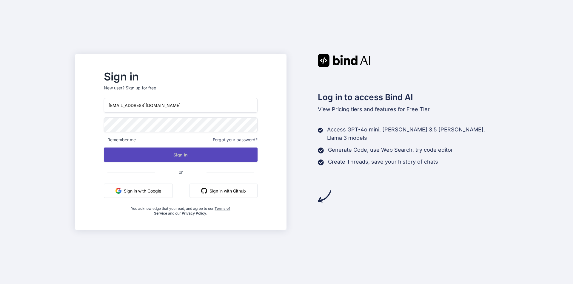
click at [189, 154] on button "Sign In" at bounding box center [181, 155] width 154 height 14
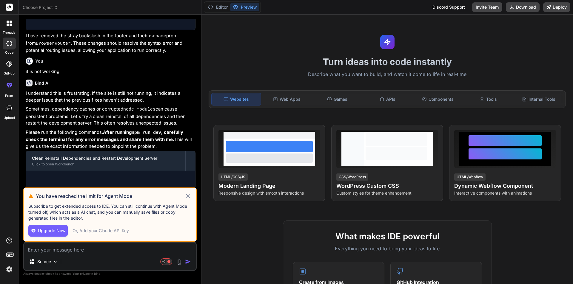
scroll to position [531, 0]
click at [189, 195] on icon at bounding box center [188, 196] width 7 height 7
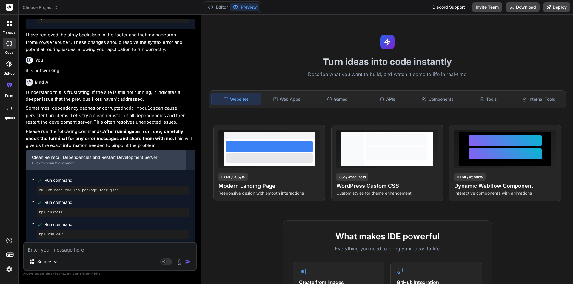
type textarea "x"
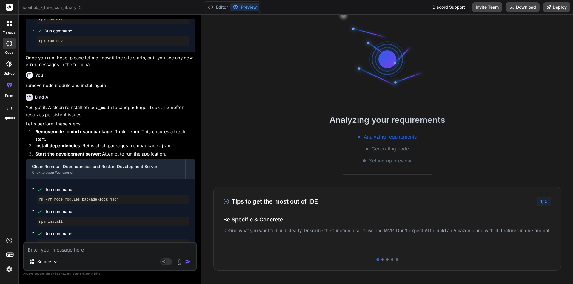
scroll to position [740, 0]
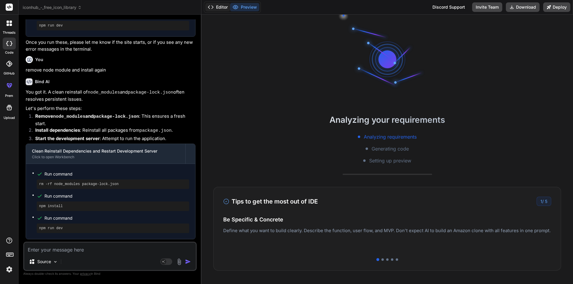
click at [221, 8] on button "Editor" at bounding box center [217, 7] width 25 height 8
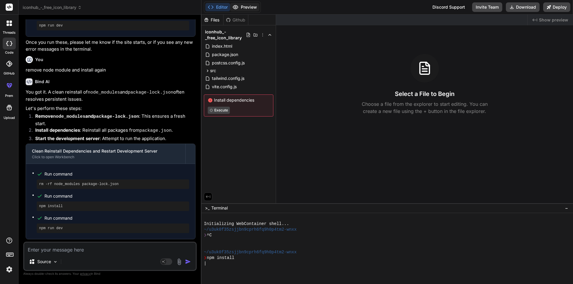
click at [236, 9] on icon at bounding box center [235, 7] width 5 height 4
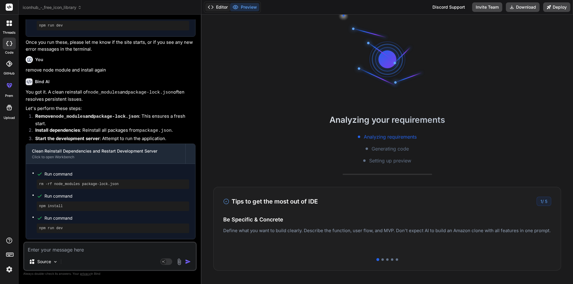
click at [219, 8] on button "Editor" at bounding box center [217, 7] width 25 height 8
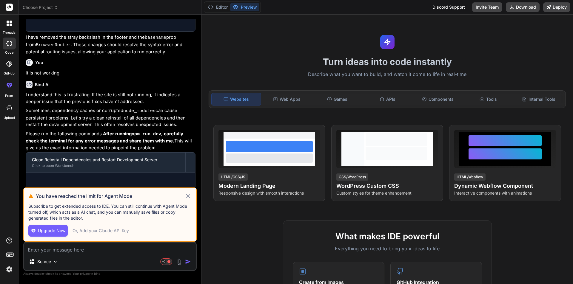
scroll to position [531, 0]
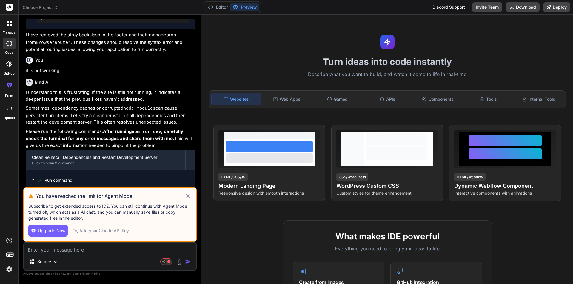
click at [190, 197] on icon at bounding box center [188, 196] width 7 height 7
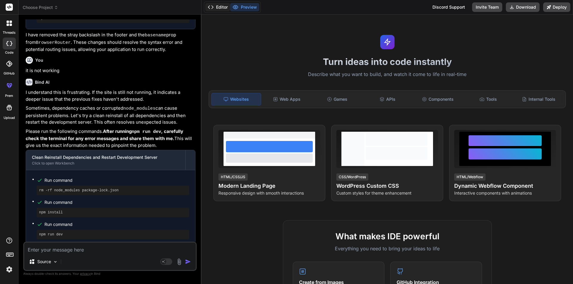
click at [218, 8] on button "Editor" at bounding box center [217, 7] width 25 height 8
type textarea "x"
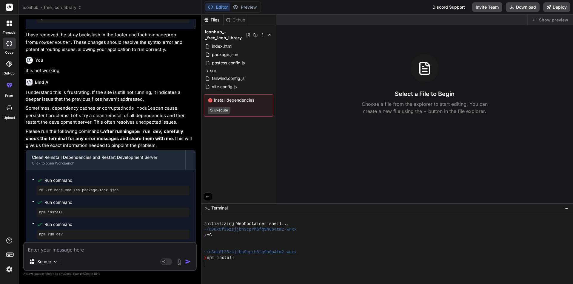
click at [53, 250] on textarea at bounding box center [110, 248] width 172 height 11
type textarea "s"
type textarea "x"
type textarea "si"
type textarea "x"
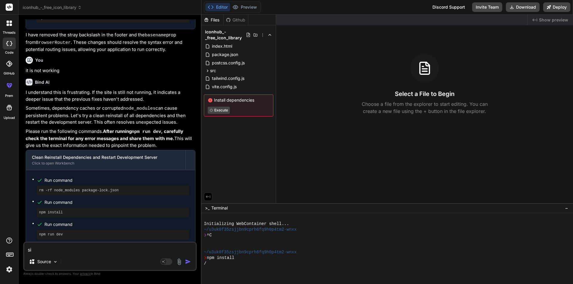
type textarea "sit"
type textarea "x"
type textarea "site"
type textarea "x"
type textarea "site"
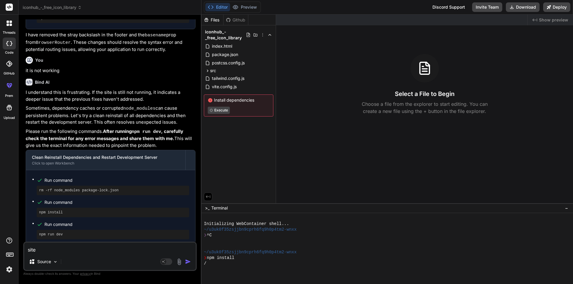
type textarea "x"
type textarea "site i"
type textarea "x"
type textarea "site is"
type textarea "x"
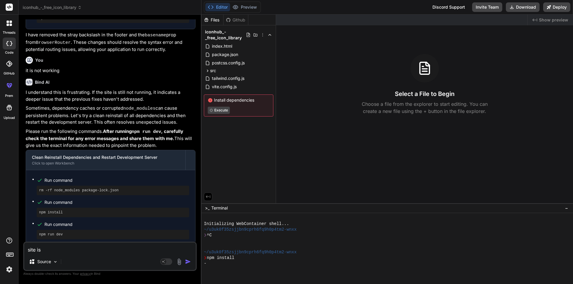
type textarea "site is"
type textarea "x"
type textarea "site is n"
type textarea "x"
type textarea "site is no"
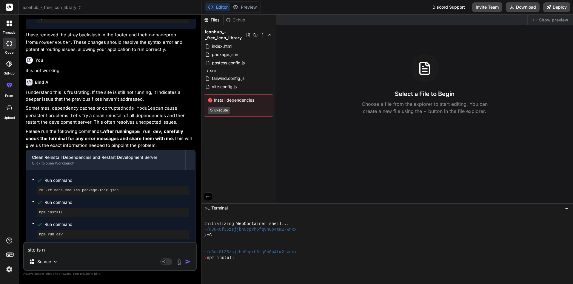
type textarea "x"
type textarea "site is not"
type textarea "x"
type textarea "site is not"
type textarea "x"
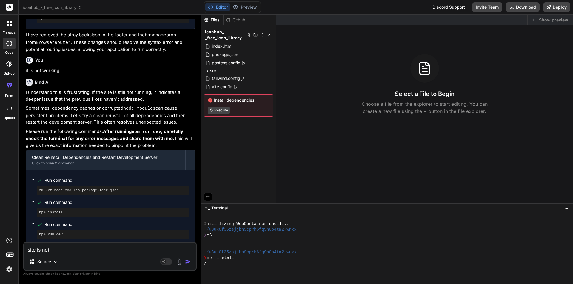
type textarea "site is not r"
type textarea "x"
type textarea "site is not ru"
type textarea "x"
type textarea "site is not run"
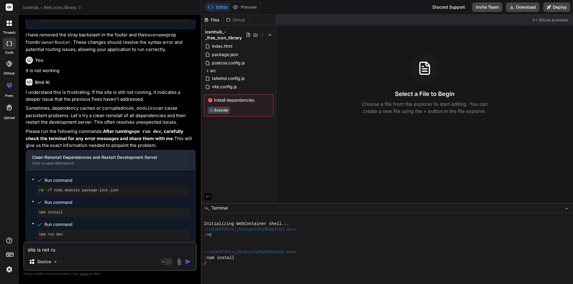
type textarea "x"
type textarea "site is not runn"
type textarea "x"
type textarea "site is not runnu"
type textarea "x"
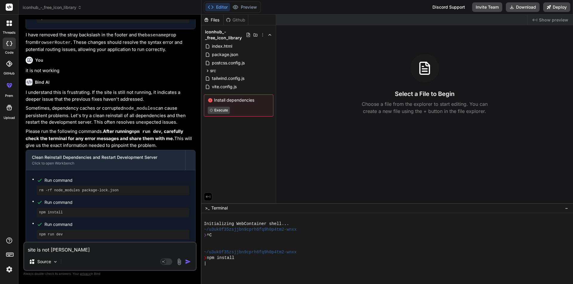
type textarea "site is not runn"
type textarea "x"
type textarea "site is not runni"
type textarea "x"
type textarea "site is not runnin"
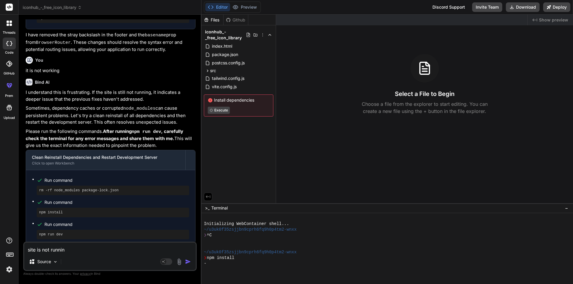
type textarea "x"
type textarea "site is not running"
type textarea "x"
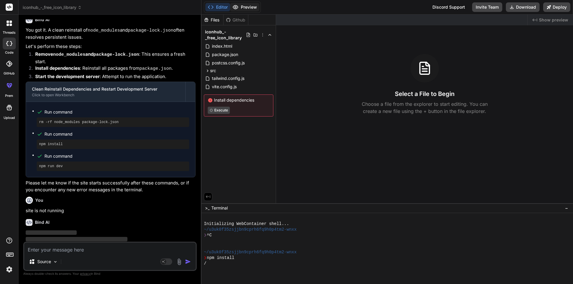
scroll to position [802, 0]
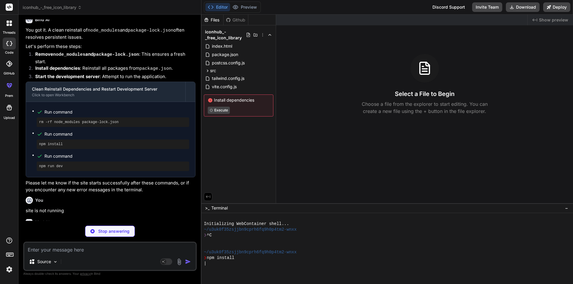
click at [240, 18] on div "Github" at bounding box center [235, 20] width 24 height 6
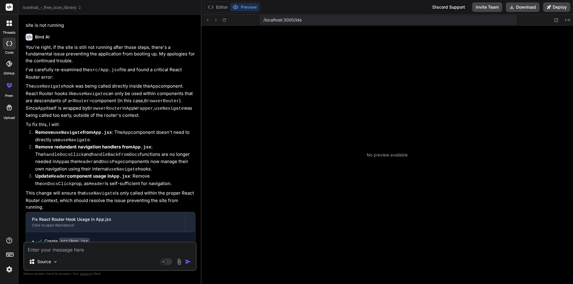
scroll to position [108, 0]
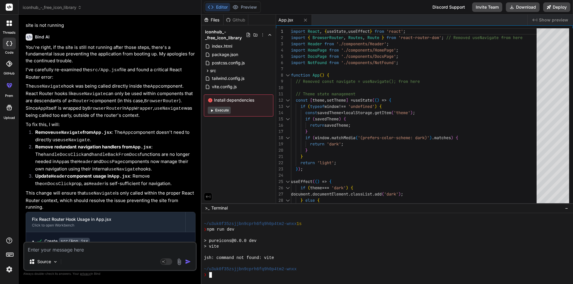
click at [219, 277] on div "❯" at bounding box center [384, 275] width 361 height 6
click at [217, 112] on button "Execute" at bounding box center [219, 110] width 23 height 7
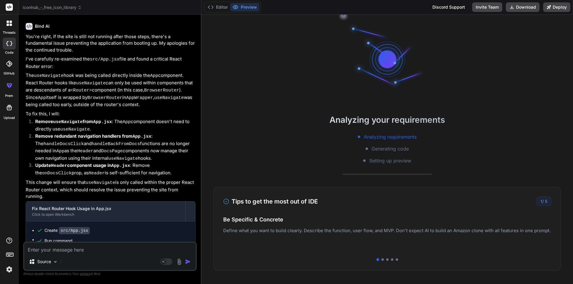
scroll to position [1006, 0]
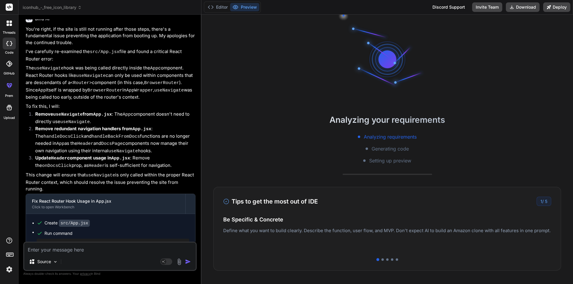
click at [225, 13] on div "Editor Preview" at bounding box center [232, 6] width 57 height 11
click at [220, 10] on button "Editor" at bounding box center [217, 7] width 25 height 8
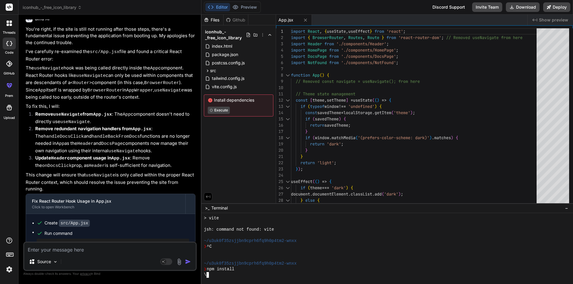
click at [242, 278] on div "\" at bounding box center [384, 275] width 361 height 6
click at [245, 6] on button "Preview" at bounding box center [244, 7] width 29 height 8
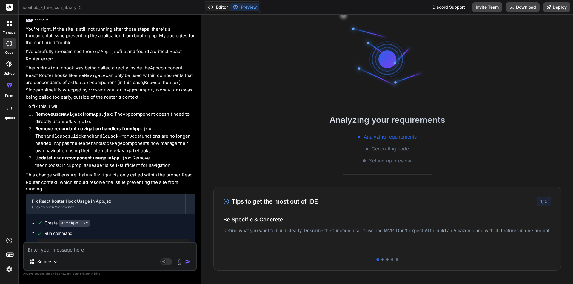
click at [222, 5] on button "Editor" at bounding box center [217, 7] width 25 height 8
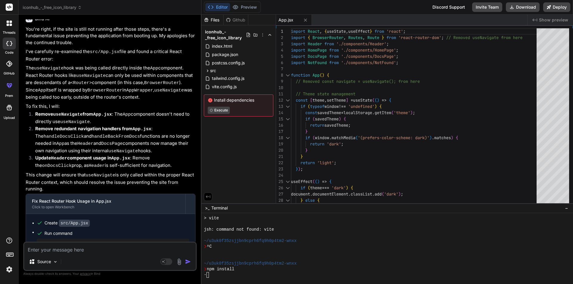
click at [235, 22] on div "Github" at bounding box center [235, 20] width 24 height 6
click at [252, 5] on button "Preview" at bounding box center [244, 7] width 29 height 8
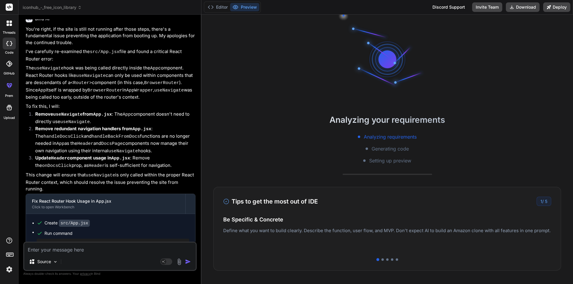
type textarea "x"
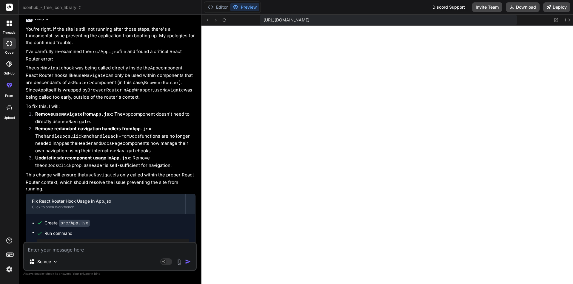
scroll to position [408, 0]
click at [224, 20] on icon at bounding box center [224, 20] width 5 height 5
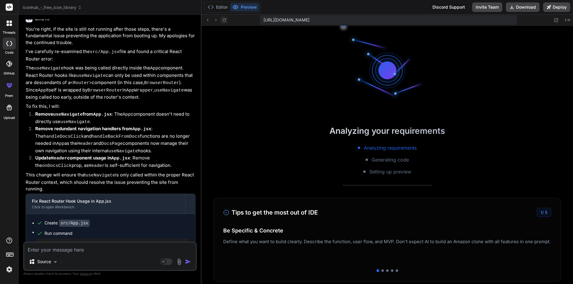
click at [224, 20] on icon at bounding box center [224, 20] width 5 height 5
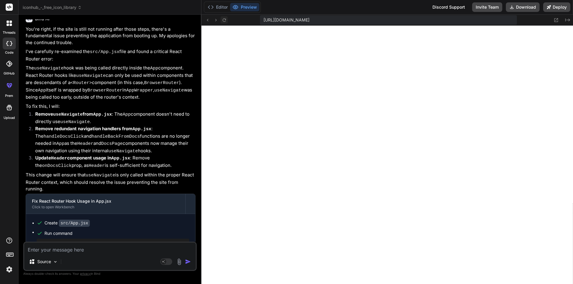
click at [224, 20] on icon at bounding box center [224, 20] width 5 height 5
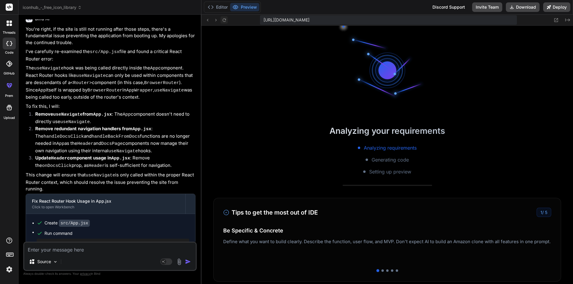
click at [224, 20] on icon at bounding box center [224, 20] width 5 height 5
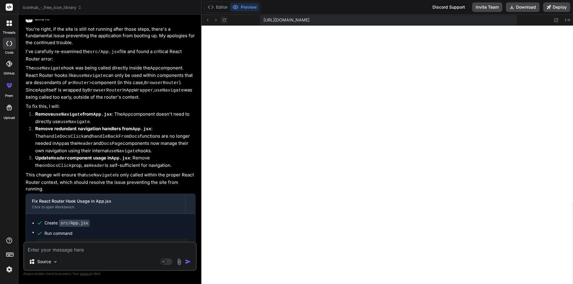
click at [224, 20] on icon at bounding box center [224, 20] width 5 height 5
click at [69, 246] on textarea at bounding box center [110, 248] width 172 height 11
type textarea "n"
type textarea "x"
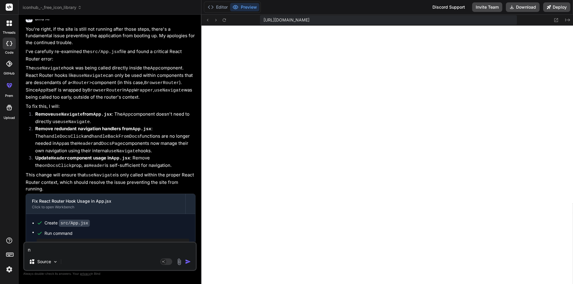
type textarea "no"
type textarea "x"
type textarea "not"
type textarea "x"
type textarea "not"
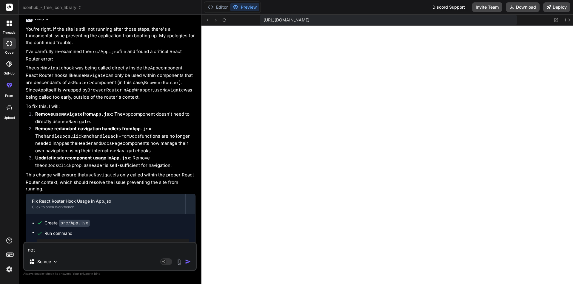
type textarea "x"
type textarea "not r"
type textarea "x"
type textarea "not ru"
type textarea "x"
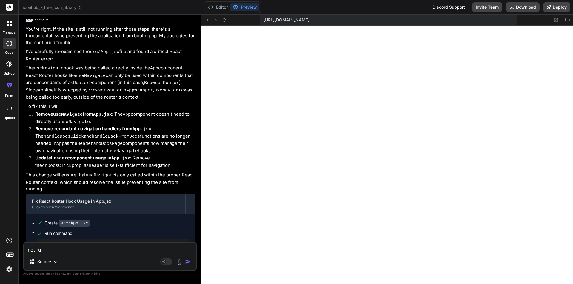
type textarea "not run"
type textarea "x"
type textarea "not runn"
type textarea "x"
type textarea "not runni"
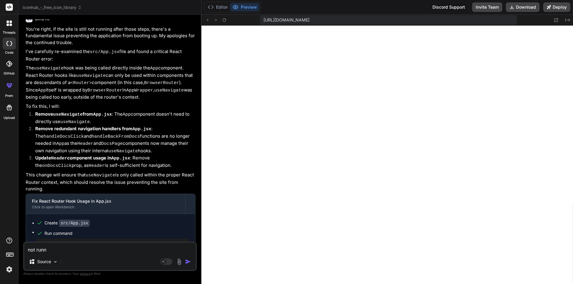
type textarea "x"
type textarea "not runnin"
type textarea "x"
type textarea "not running"
type textarea "x"
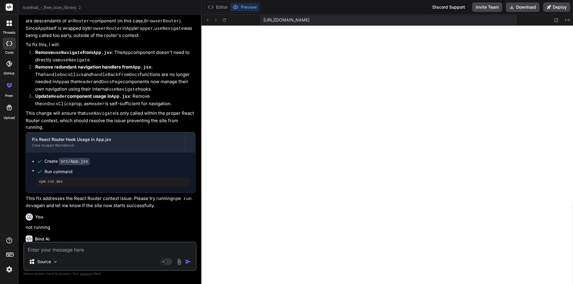
scroll to position [1068, 0]
click at [223, 5] on button "Editor" at bounding box center [217, 7] width 25 height 8
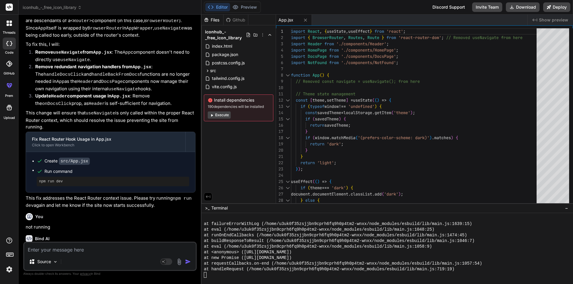
click at [218, 272] on div at bounding box center [384, 275] width 361 height 6
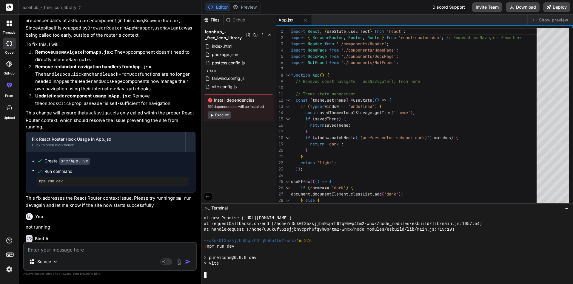
scroll to position [505, 0]
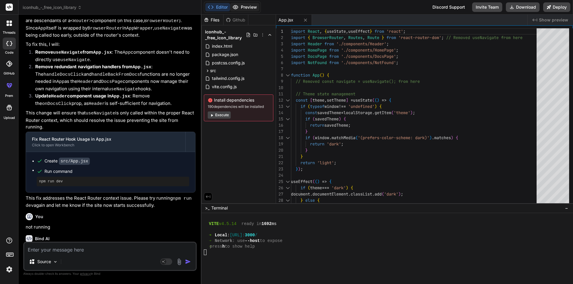
click at [253, 6] on button "Preview" at bounding box center [244, 7] width 29 height 8
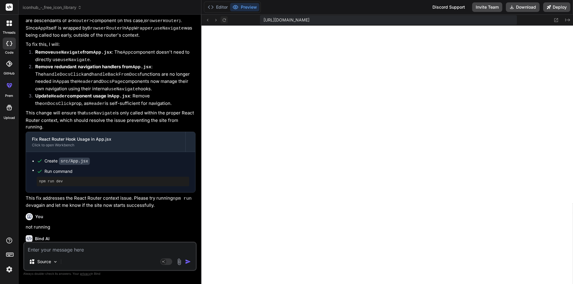
click at [221, 20] on button at bounding box center [223, 19] width 7 height 7
click at [223, 19] on icon at bounding box center [223, 19] width 3 height 3
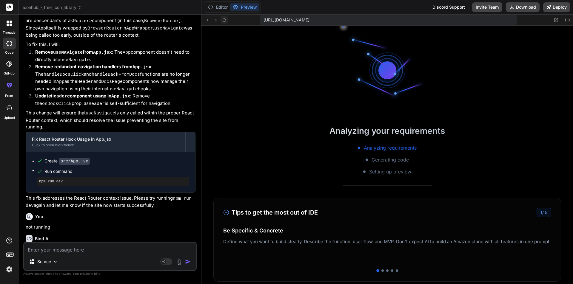
click at [223, 19] on icon at bounding box center [223, 19] width 3 height 3
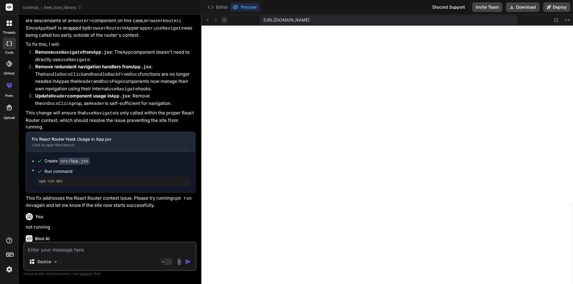
click at [223, 19] on icon at bounding box center [223, 19] width 3 height 3
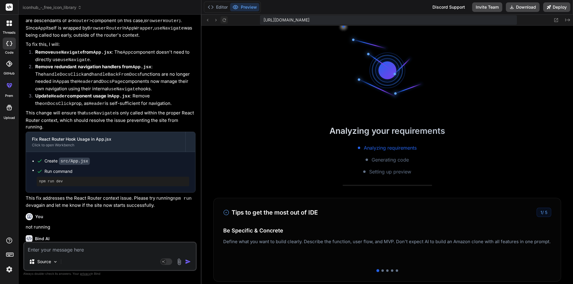
click at [223, 19] on icon at bounding box center [223, 19] width 3 height 3
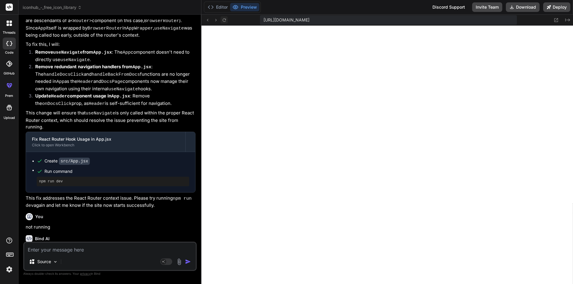
click at [223, 19] on icon at bounding box center [223, 19] width 3 height 3
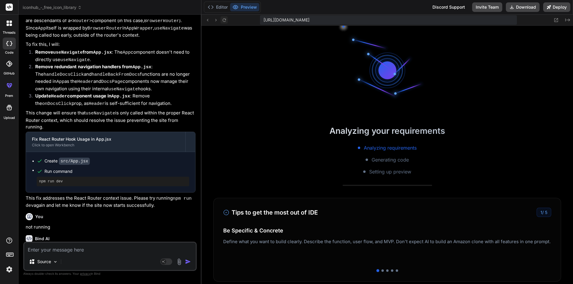
click at [223, 19] on icon at bounding box center [223, 19] width 3 height 3
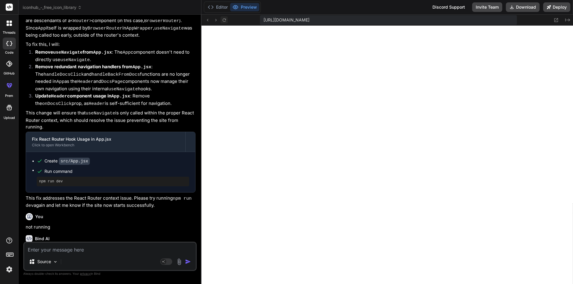
click at [223, 19] on icon at bounding box center [223, 19] width 3 height 3
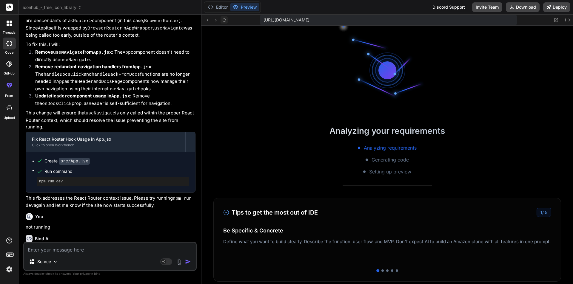
click at [223, 19] on icon at bounding box center [223, 19] width 3 height 3
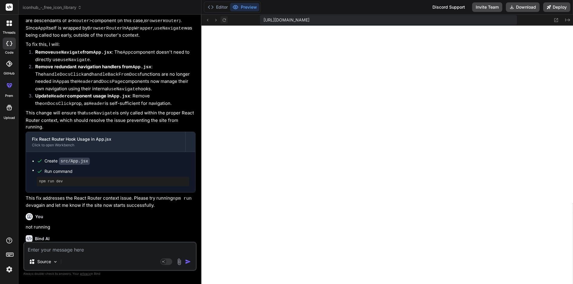
click at [223, 19] on icon at bounding box center [223, 19] width 3 height 3
click at [223, 8] on button "Editor" at bounding box center [217, 7] width 25 height 8
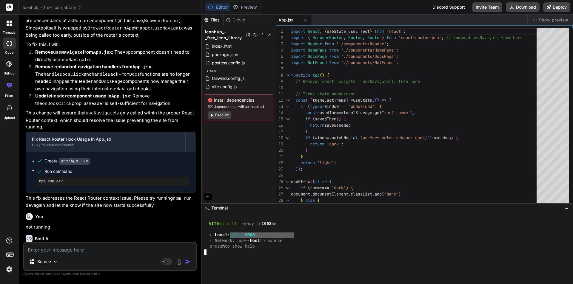
drag, startPoint x: 239, startPoint y: 236, endPoint x: 295, endPoint y: 233, distance: 55.9
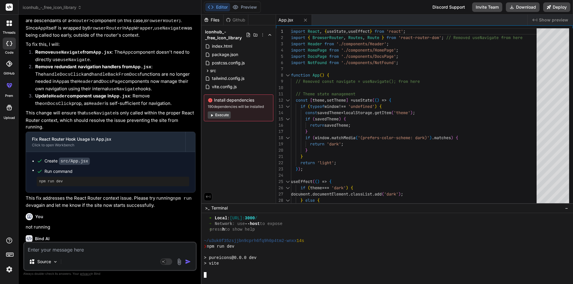
scroll to position [578, 0]
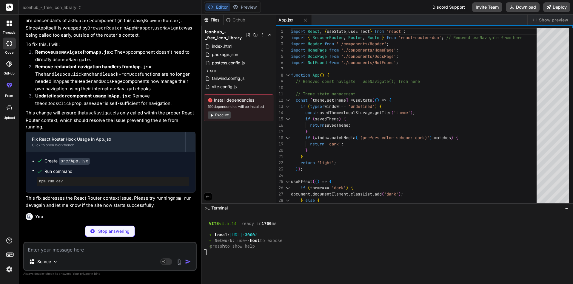
type textarea "x"
type textarea "</div> ); } // Removed AppWrapper, App is now exported directly export default …"
type textarea "x"
type textarea "</BrowserRouter> </React.StrictMode>, )"
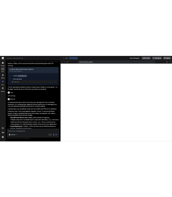
scroll to position [1263, 0]
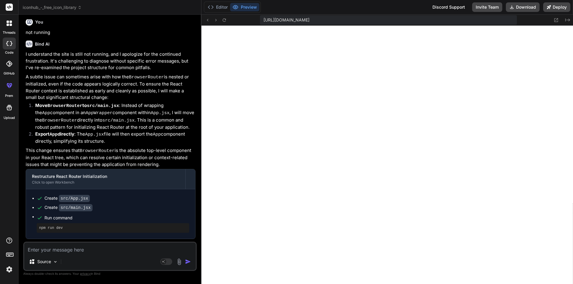
click at [82, 250] on textarea at bounding box center [110, 248] width 172 height 11
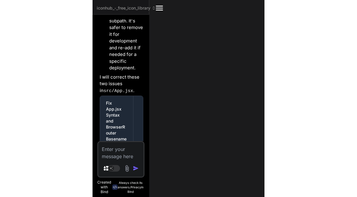
scroll to position [3208, 0]
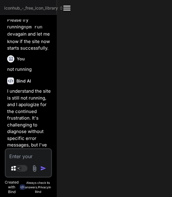
type textarea "x"
type textarea "getElementById('root')).render( <React.StrictMode> <BrowserRouter> {/* Wrap App…"
type textarea "x"
type textarea "<BrowserRouter> {/* Wrap App with BrowserRouter here */} <App /> </BrowserRoute…"
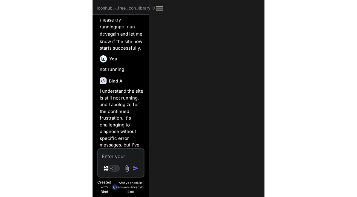
scroll to position [1498, 0]
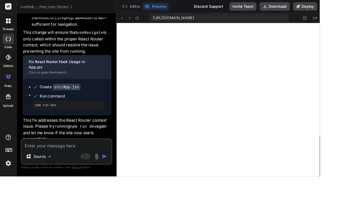
type textarea "x"
type textarea "<App /> </BrowserRouter> </React.StrictMode>, )"
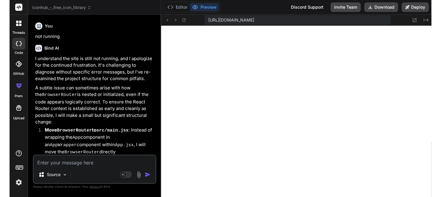
scroll to position [709, 0]
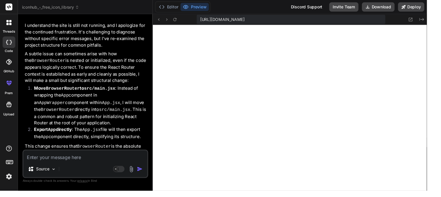
type textarea "x"
type textarea "</BrowserRouter> </React.StrictMode>, )"
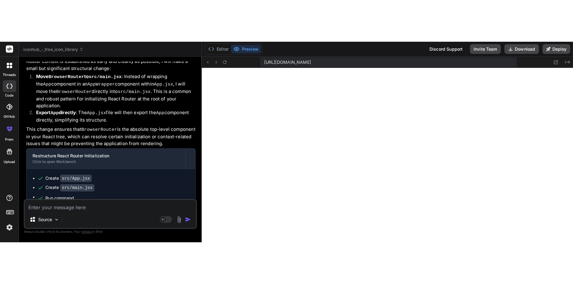
scroll to position [1275, 0]
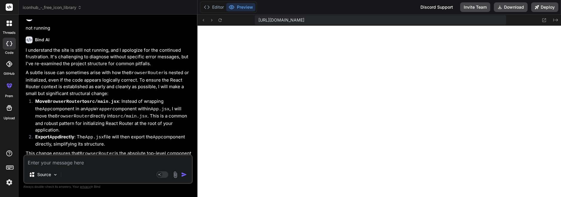
type textarea "x"
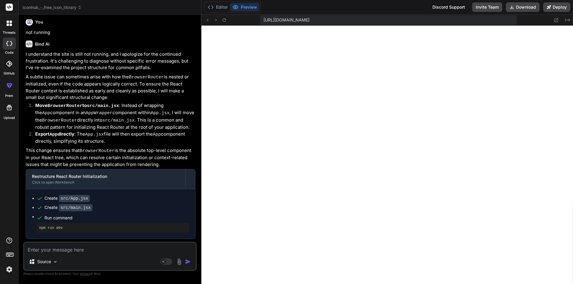
scroll to position [652, 0]
click at [52, 249] on textarea at bounding box center [110, 248] width 172 height 11
type textarea "n"
type textarea "x"
type textarea "no"
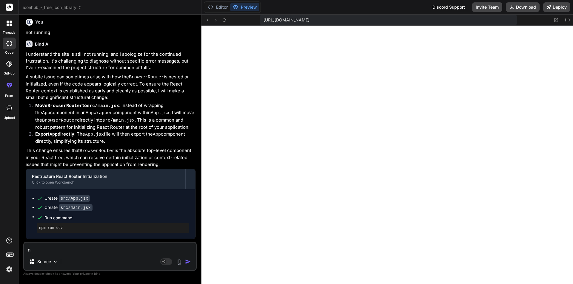
type textarea "x"
type textarea "not"
type textarea "x"
type textarea "not"
type textarea "x"
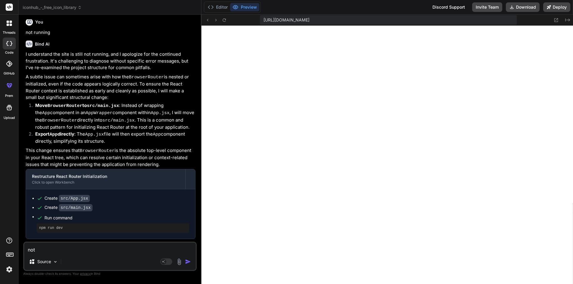
type textarea "not w"
type textarea "x"
type textarea "not wo"
type textarea "x"
type textarea "not wor"
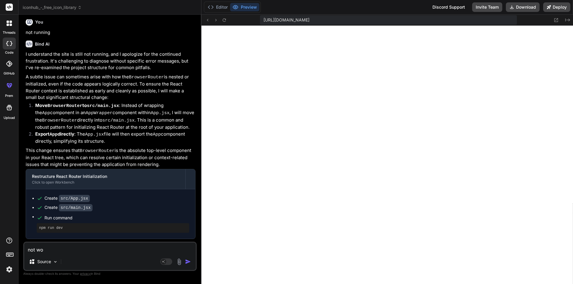
type textarea "x"
type textarea "not worj"
type textarea "x"
type textarea "not worjk"
type textarea "x"
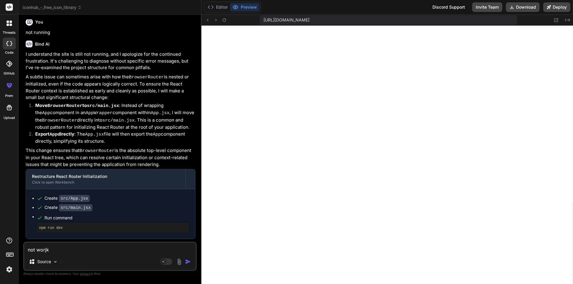
type textarea "not worj"
type textarea "x"
type textarea "not wor"
type textarea "x"
type textarea "not work"
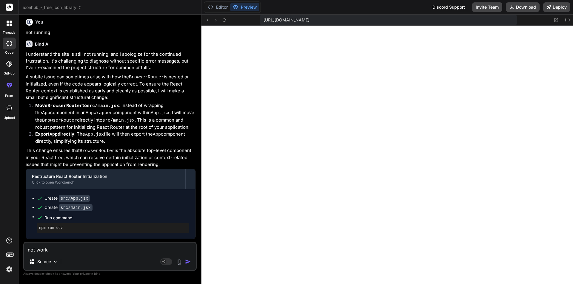
type textarea "x"
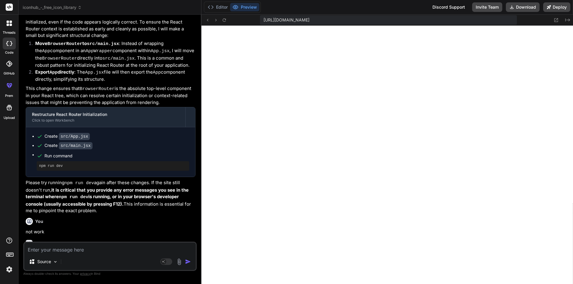
scroll to position [1325, 0]
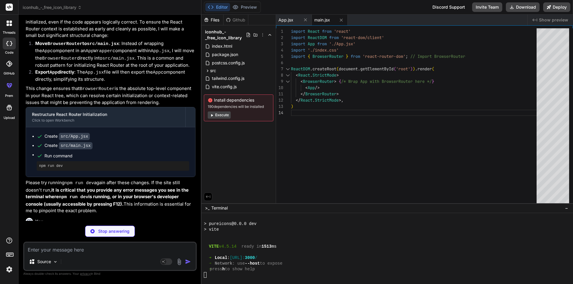
type textarea "x"
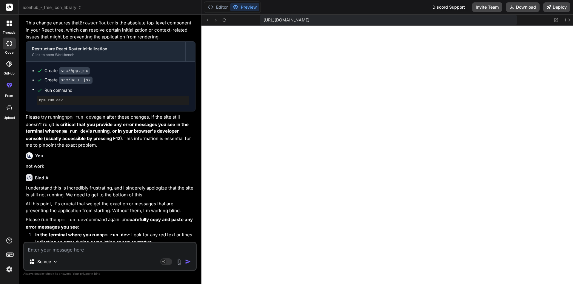
scroll to position [1446, 0]
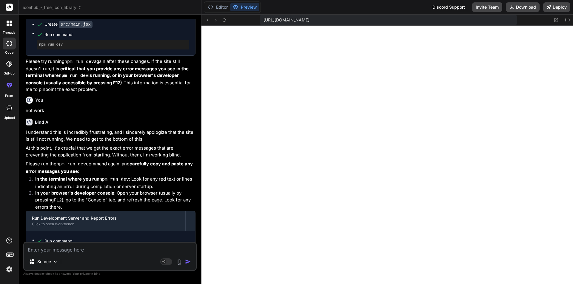
click at [52, 249] on textarea at bounding box center [110, 248] width 172 height 11
type textarea "n"
type textarea "x"
type textarea "no"
type textarea "x"
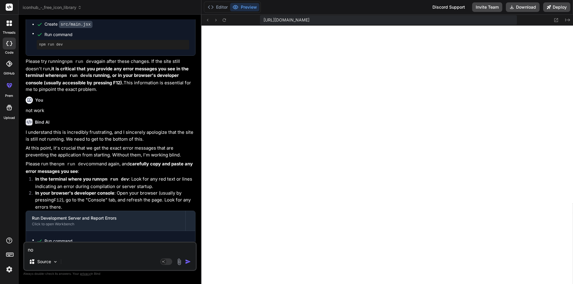
type textarea "no"
type textarea "x"
type textarea "no e"
type textarea "x"
type textarea "no er"
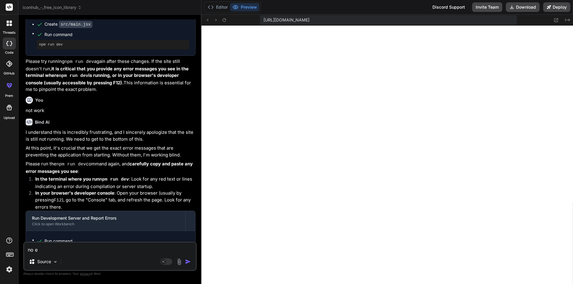
type textarea "x"
type textarea "no err"
type textarea "x"
type textarea "no erro"
type textarea "x"
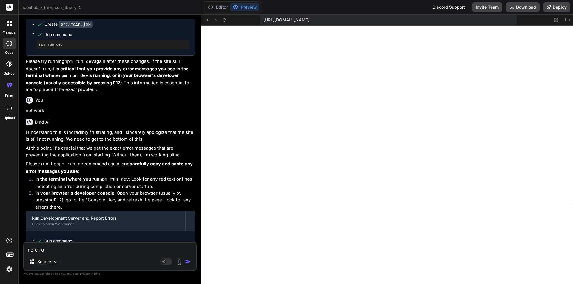
type textarea "no error"
type textarea "x"
type textarea "no error"
type textarea "x"
type textarea "no error s"
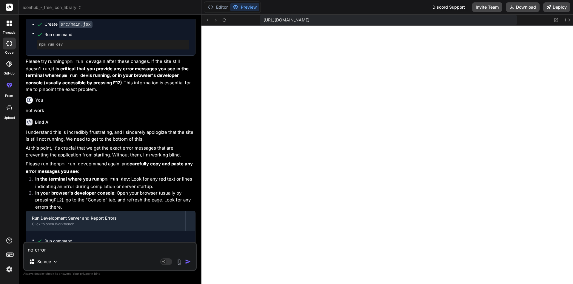
type textarea "x"
type textarea "no error sh"
type textarea "x"
type textarea "no error sho"
type textarea "x"
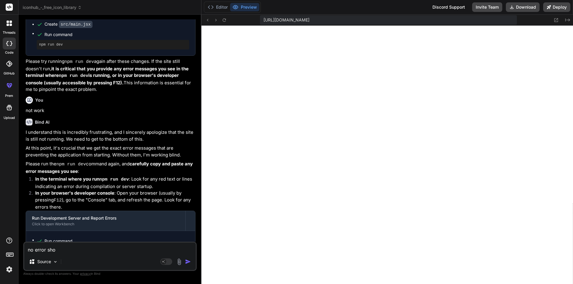
type textarea "no error show"
type textarea "x"
type textarea "no error showi"
type textarea "x"
type textarea "no error showin"
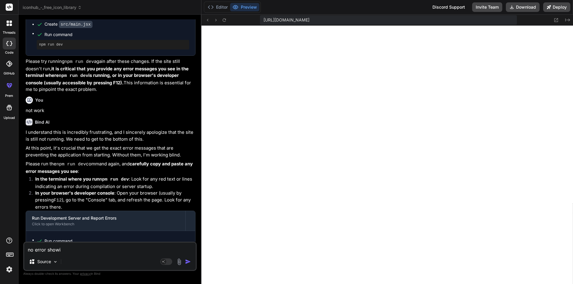
type textarea "x"
type textarea "no error showing"
type textarea "x"
type textarea "no error showing"
type textarea "x"
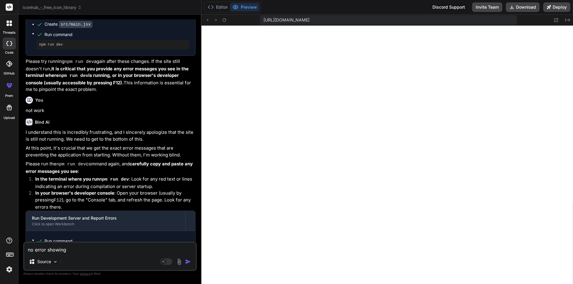
type textarea "no error showing o"
type textarea "x"
type textarea "no error showing on"
type textarea "x"
type textarea "no error showing onl"
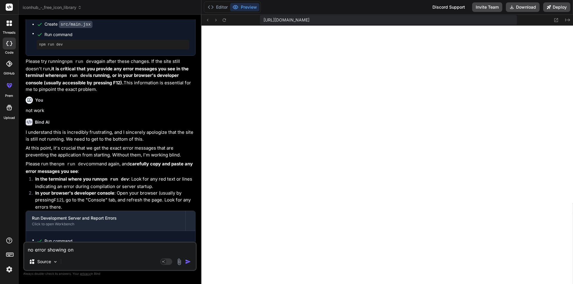
type textarea "x"
type textarea "no error showing only"
type textarea "x"
type textarea "no error showing only"
type textarea "x"
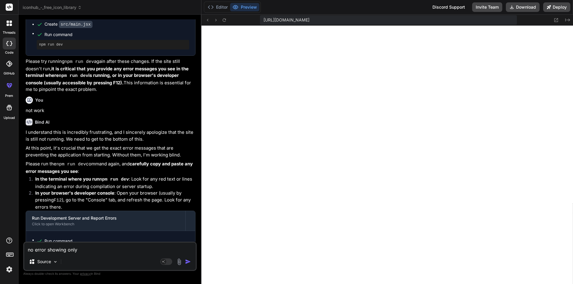
type textarea "no error showing only w"
type textarea "x"
type textarea "no error showing only wh"
type textarea "x"
type textarea "no error showing only whi"
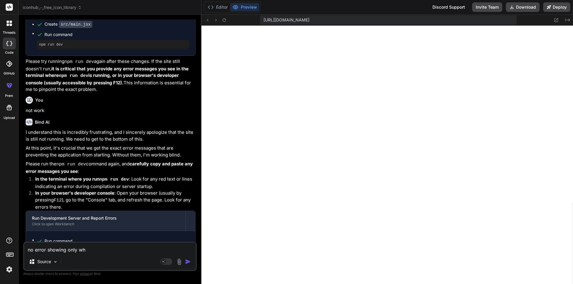
type textarea "x"
type textarea "no error showing only whit"
type textarea "x"
type textarea "no error showing only white"
type textarea "x"
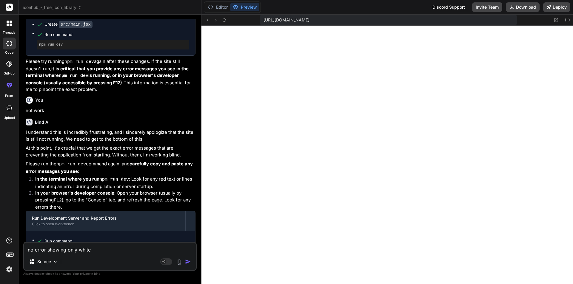
type textarea "no error showing only white"
type textarea "x"
type textarea "no error showing only white s"
type textarea "x"
type textarea "no error showing only white sc"
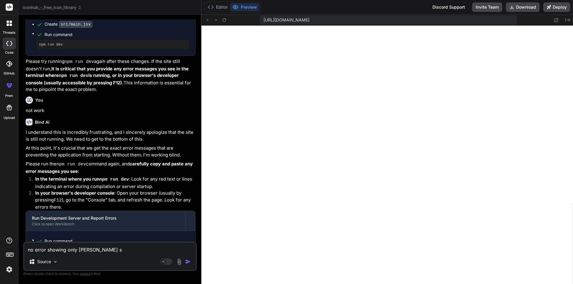
type textarea "x"
type textarea "no error showing only white scr"
type textarea "x"
type textarea "no error showing only white scre"
type textarea "x"
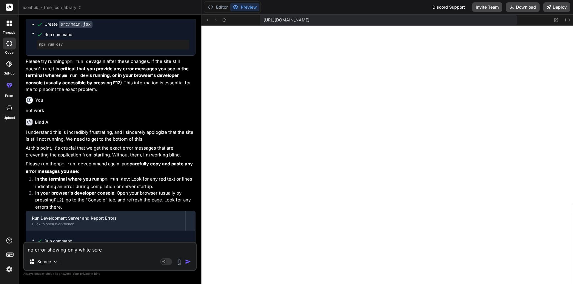
type textarea "no error showing only white scree"
type textarea "x"
type textarea "no error showing only white screem"
type textarea "x"
type textarea "no error showing only white scree"
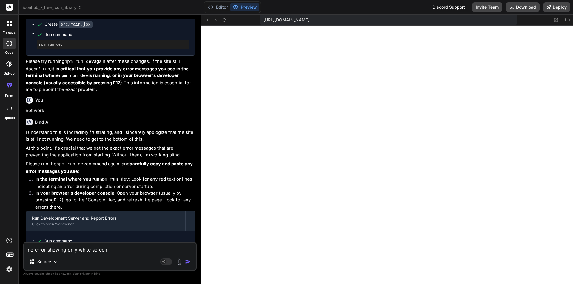
type textarea "x"
type textarea "no error showing only white screen"
type textarea "x"
type textarea "no error showing only white screen"
type textarea "x"
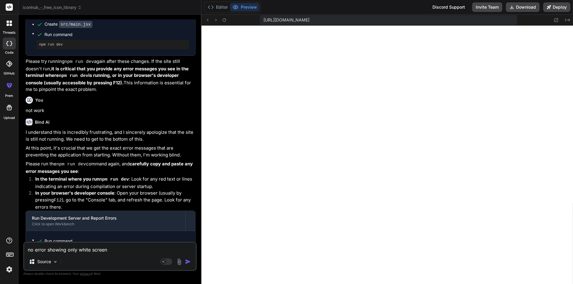
type textarea "no error showing only white screen s"
type textarea "x"
type textarea "no error showing only white screen sh"
type textarea "x"
type textarea "no error showing only white screen sho"
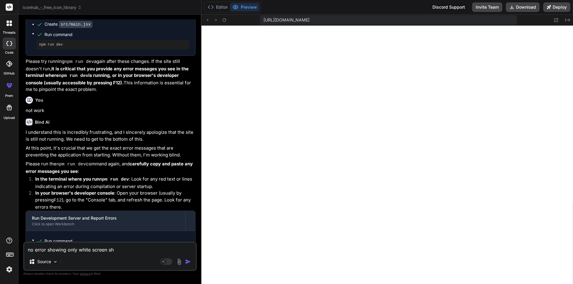
type textarea "x"
type textarea "no error showing only white screen show"
type textarea "x"
type textarea "no error showing only white screen showi"
type textarea "x"
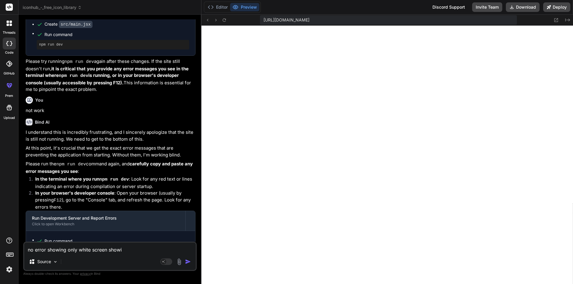
type textarea "no error showing only white screen showin"
type textarea "x"
type textarea "no error showing only white screen showing"
type textarea "x"
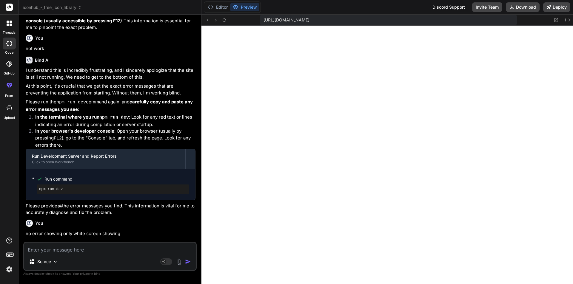
scroll to position [1509, 0]
type textarea "x"
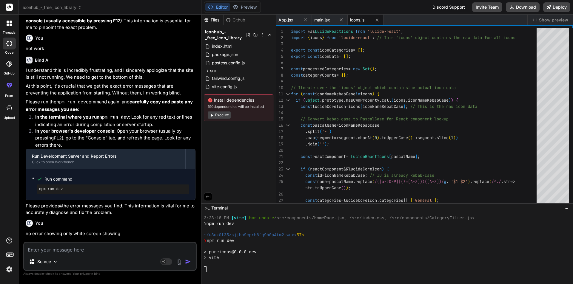
scroll to position [850, 0]
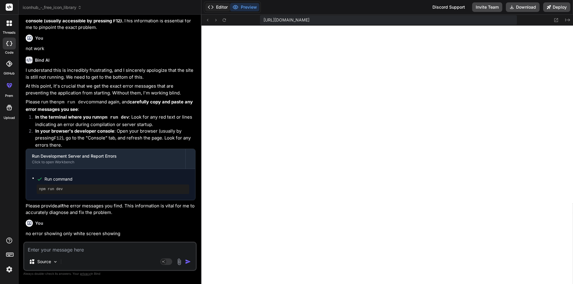
click at [221, 7] on button "Editor" at bounding box center [217, 7] width 25 height 8
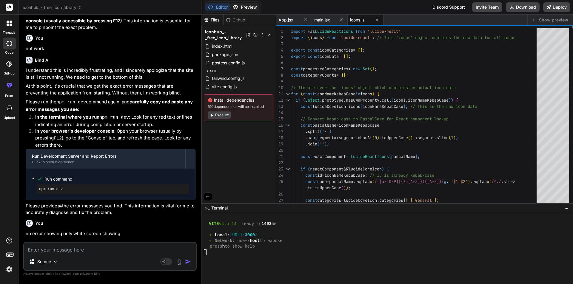
click at [249, 6] on button "Preview" at bounding box center [244, 7] width 29 height 8
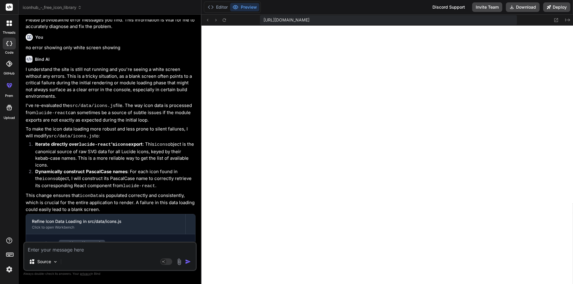
scroll to position [1710, 0]
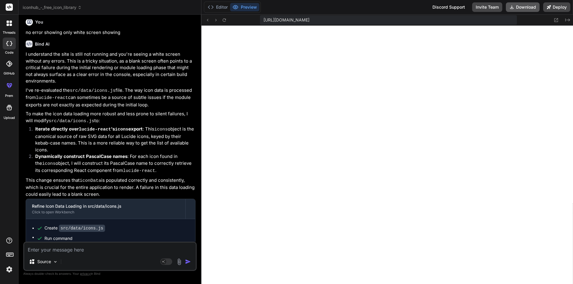
click at [522, 6] on button "Download" at bounding box center [523, 7] width 34 height 10
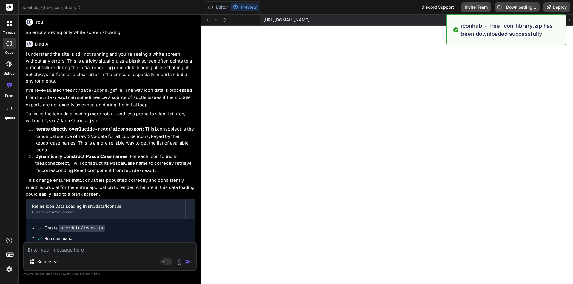
type textarea "x"
